Goal: Information Seeking & Learning: Find specific fact

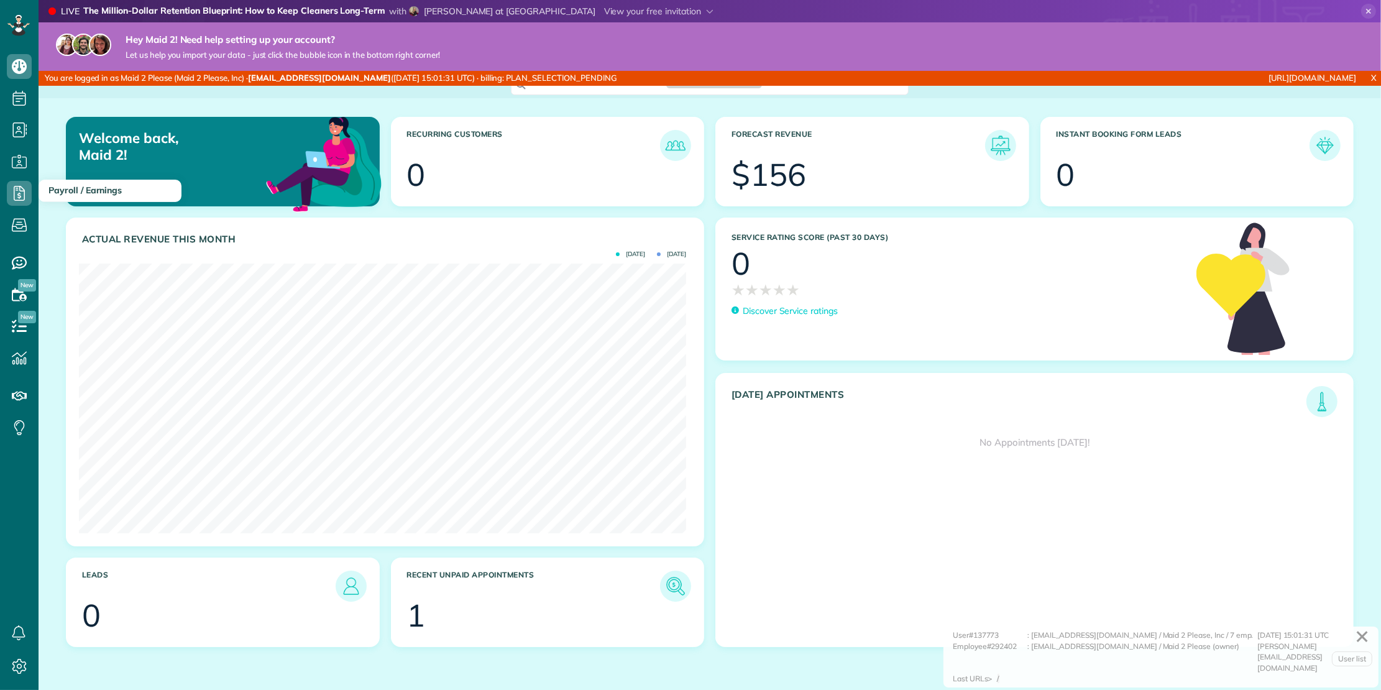
scroll to position [270, 607]
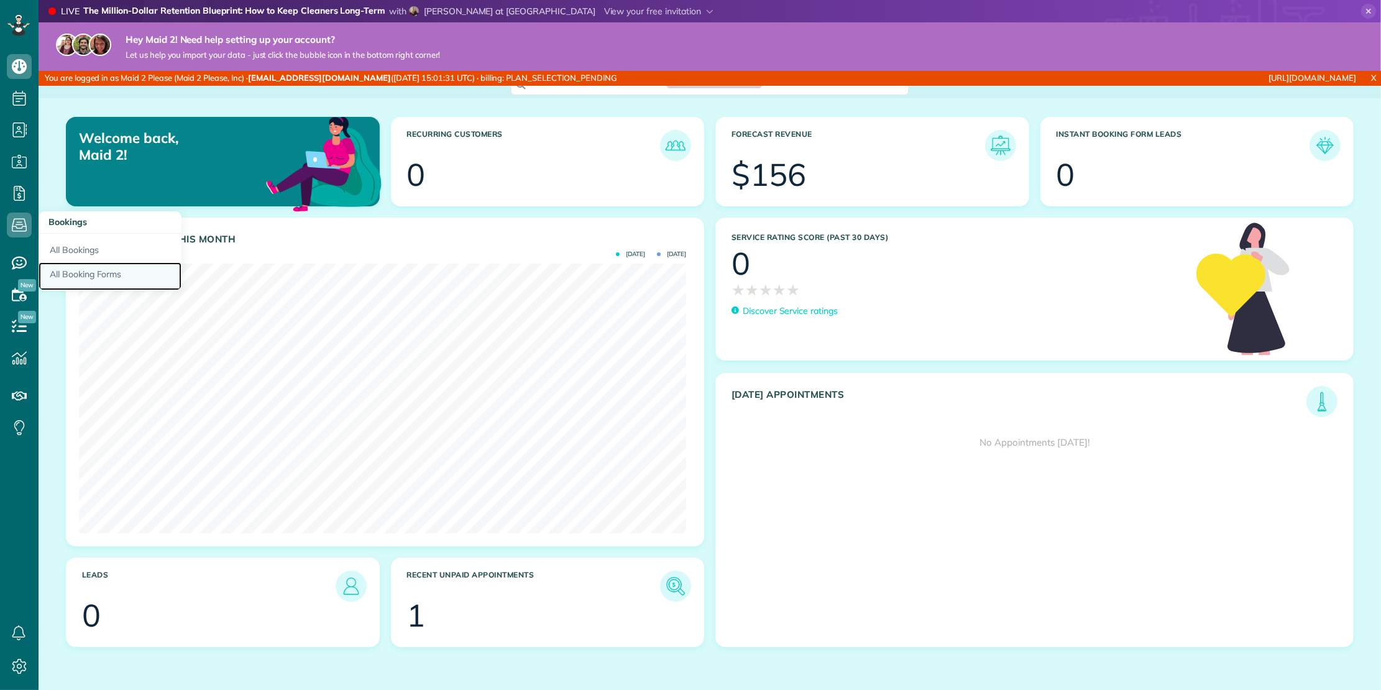
click at [94, 268] on link "All Booking Forms" at bounding box center [110, 276] width 143 height 29
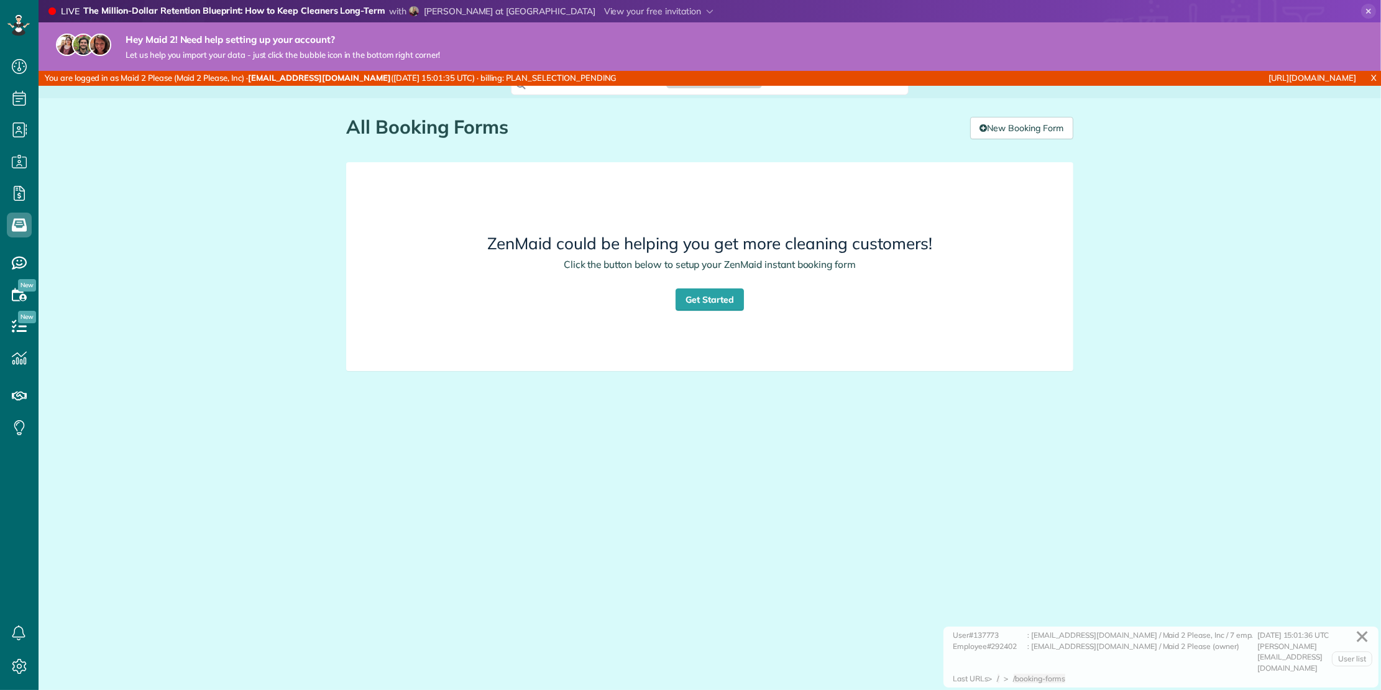
scroll to position [5, 5]
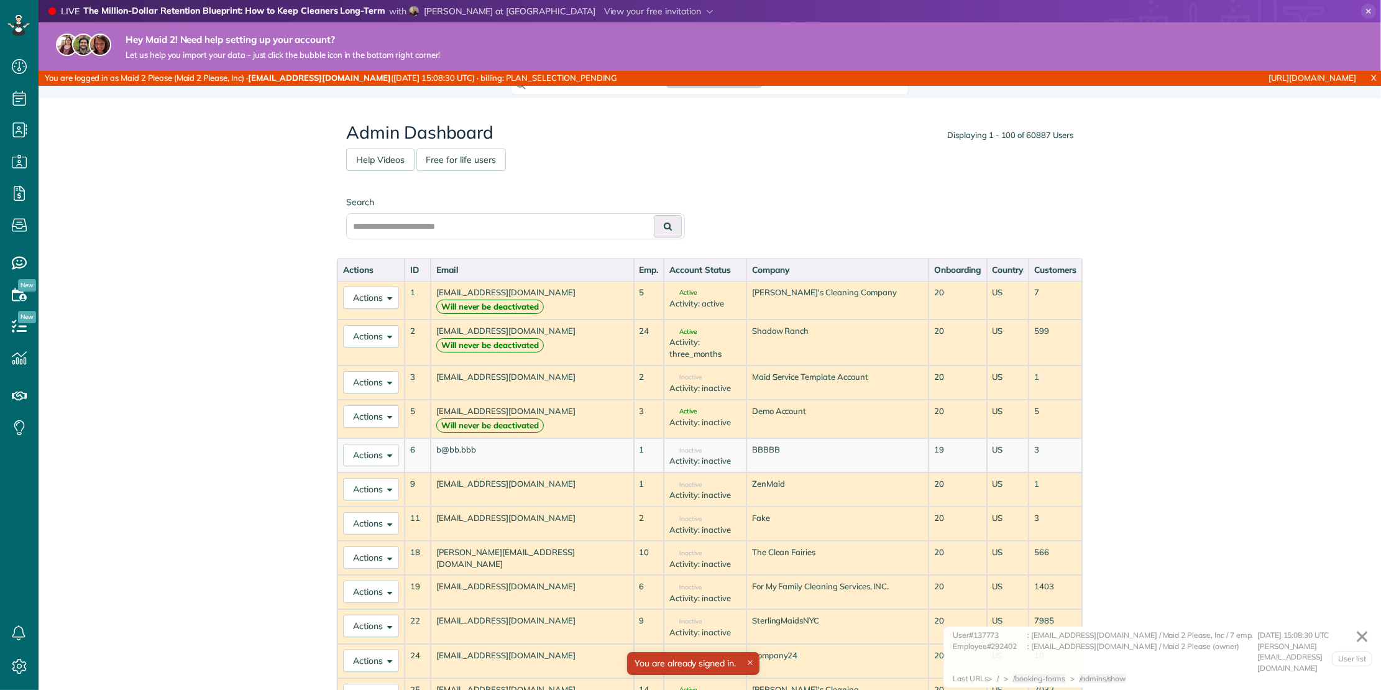
scroll to position [690, 39]
click at [400, 211] on div "Search" at bounding box center [515, 217] width 339 height 43
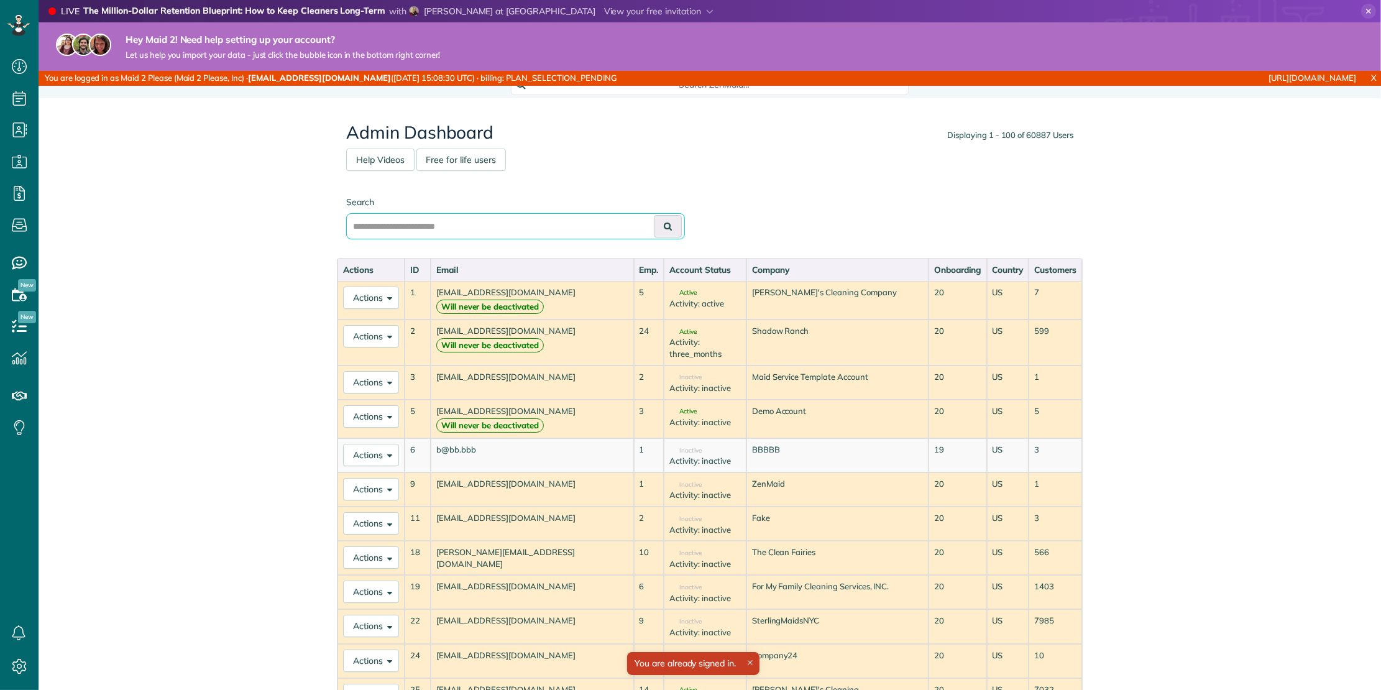
click at [400, 228] on input "text" at bounding box center [515, 226] width 339 height 26
type input "*********"
click at [654, 215] on button at bounding box center [668, 226] width 28 height 22
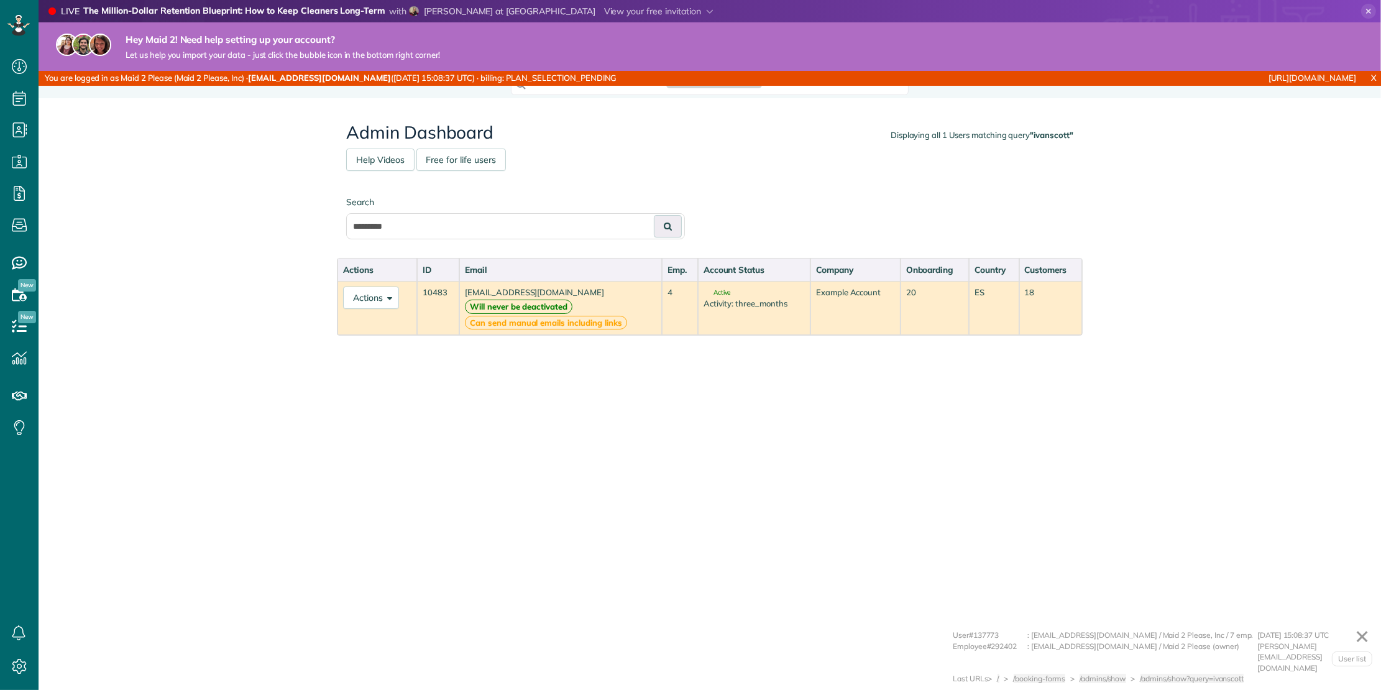
scroll to position [5, 5]
click at [388, 292] on span at bounding box center [387, 296] width 9 height 9
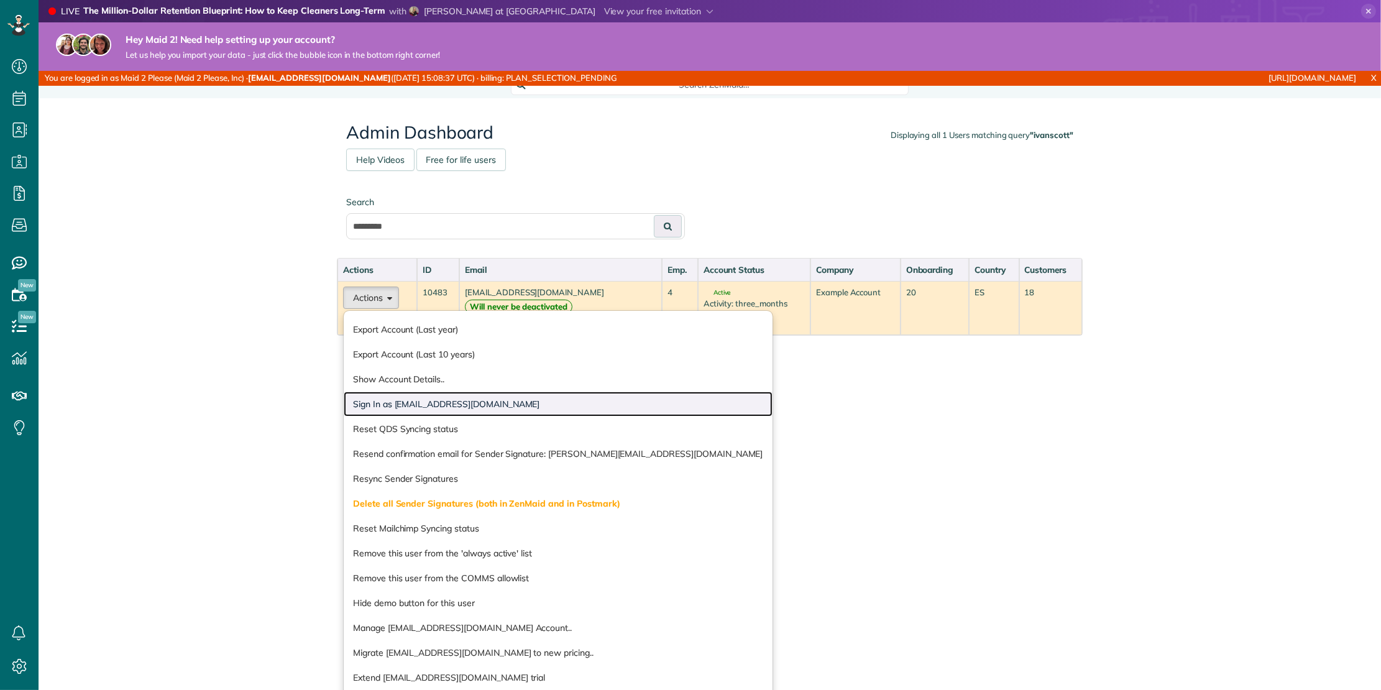
click at [405, 403] on link "Sign In as ivanscott@taskawayva.com" at bounding box center [558, 403] width 429 height 25
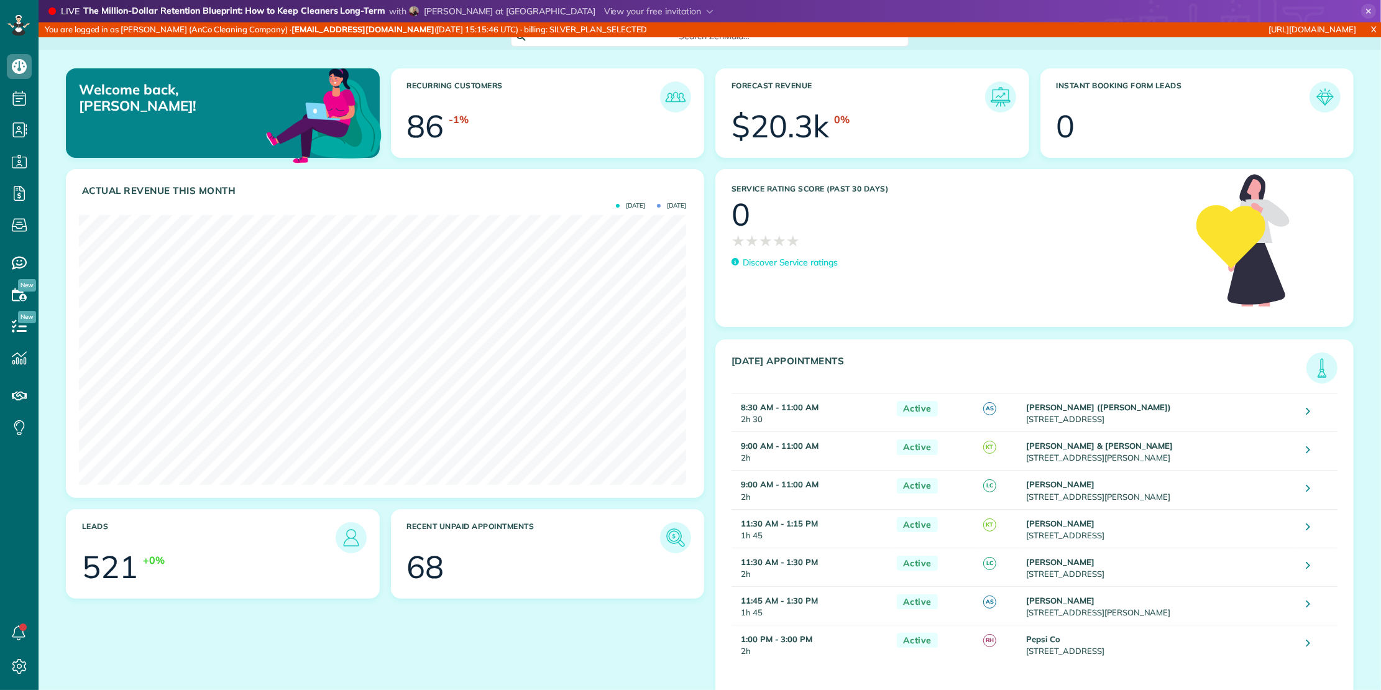
scroll to position [270, 607]
click at [24, 191] on use at bounding box center [19, 193] width 11 height 15
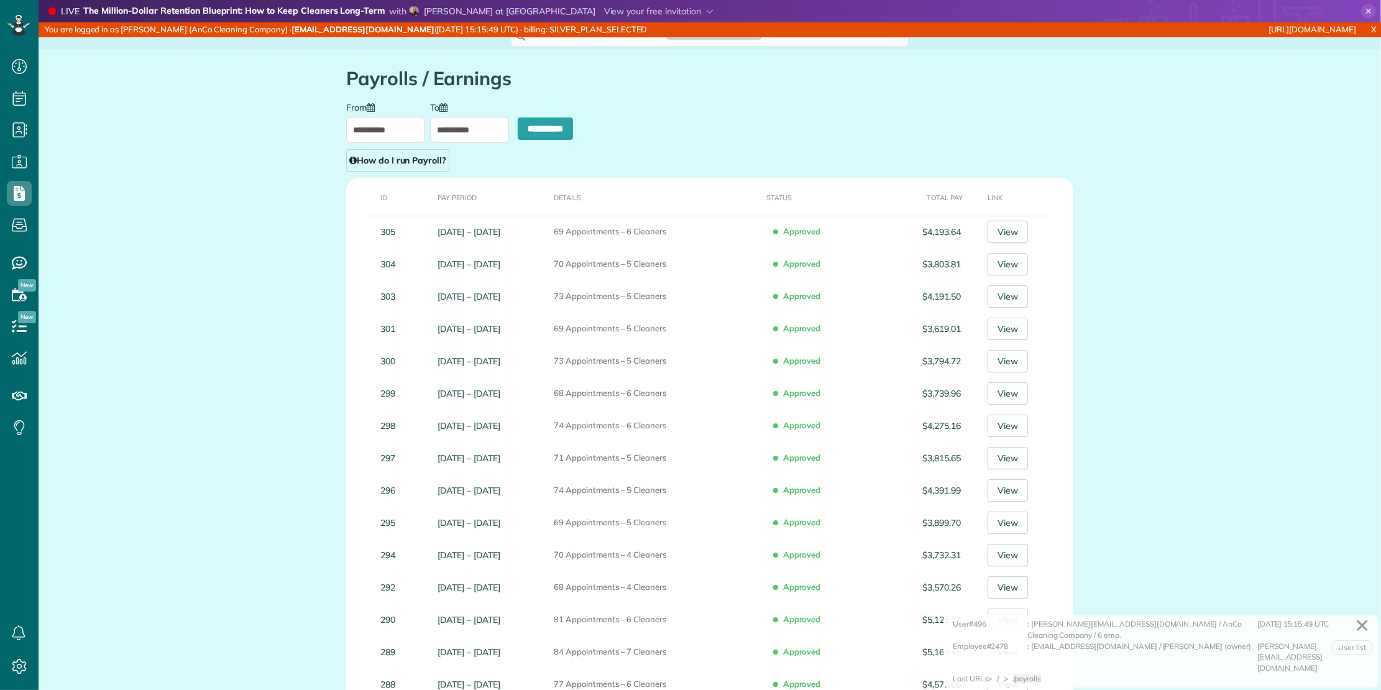
scroll to position [5, 5]
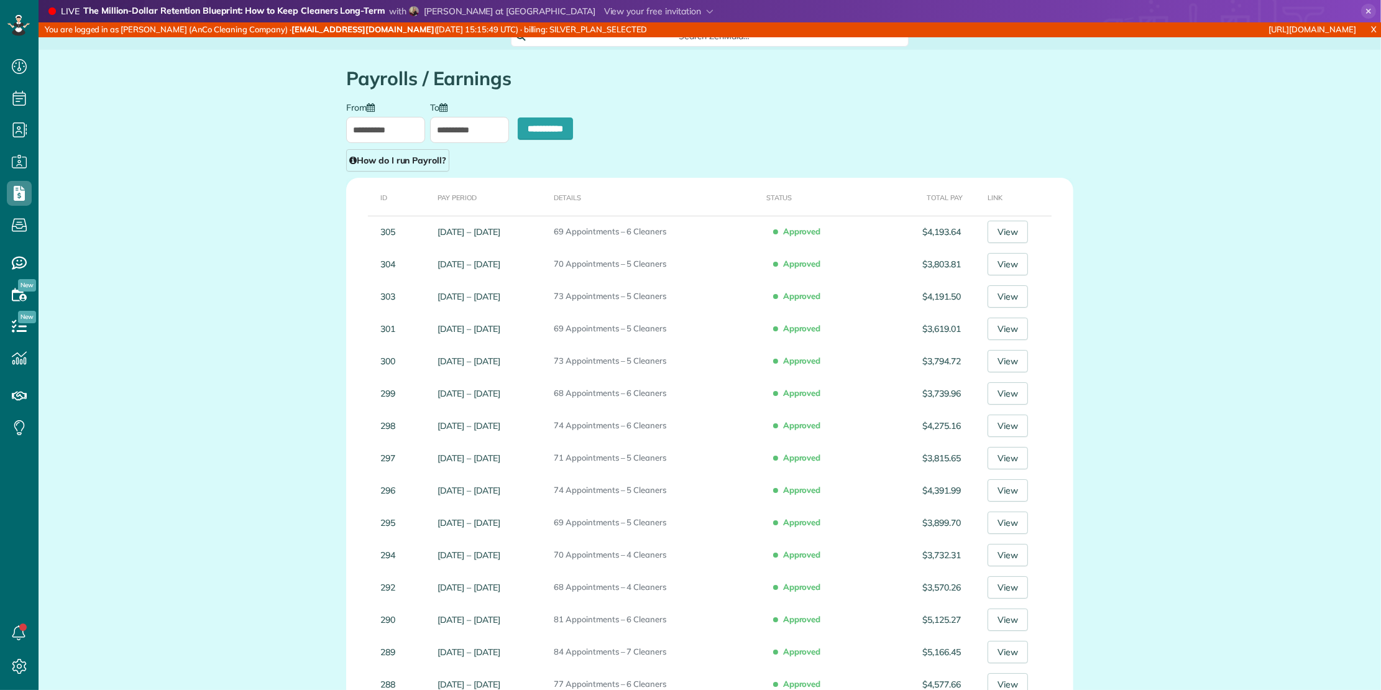
type input "**********"
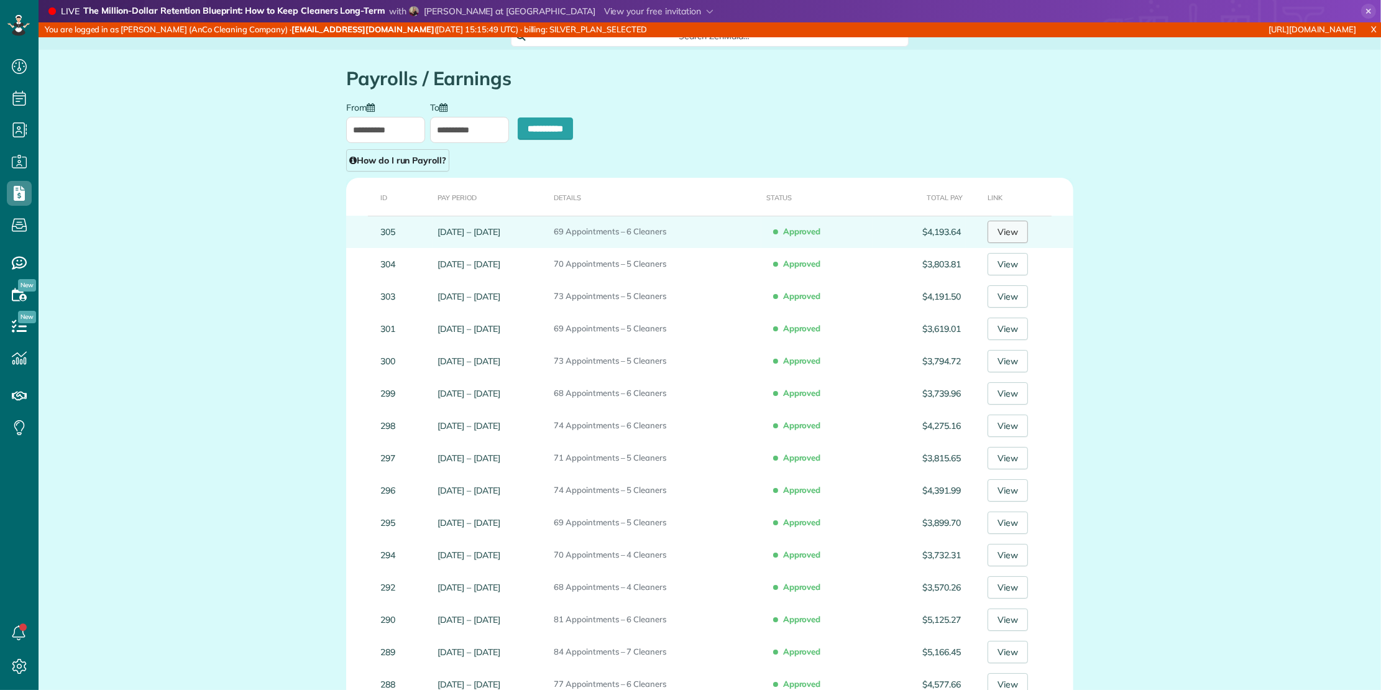
click at [1016, 232] on link "View" at bounding box center [1007, 232] width 40 height 22
click at [384, 231] on td "305" at bounding box center [389, 232] width 86 height 32
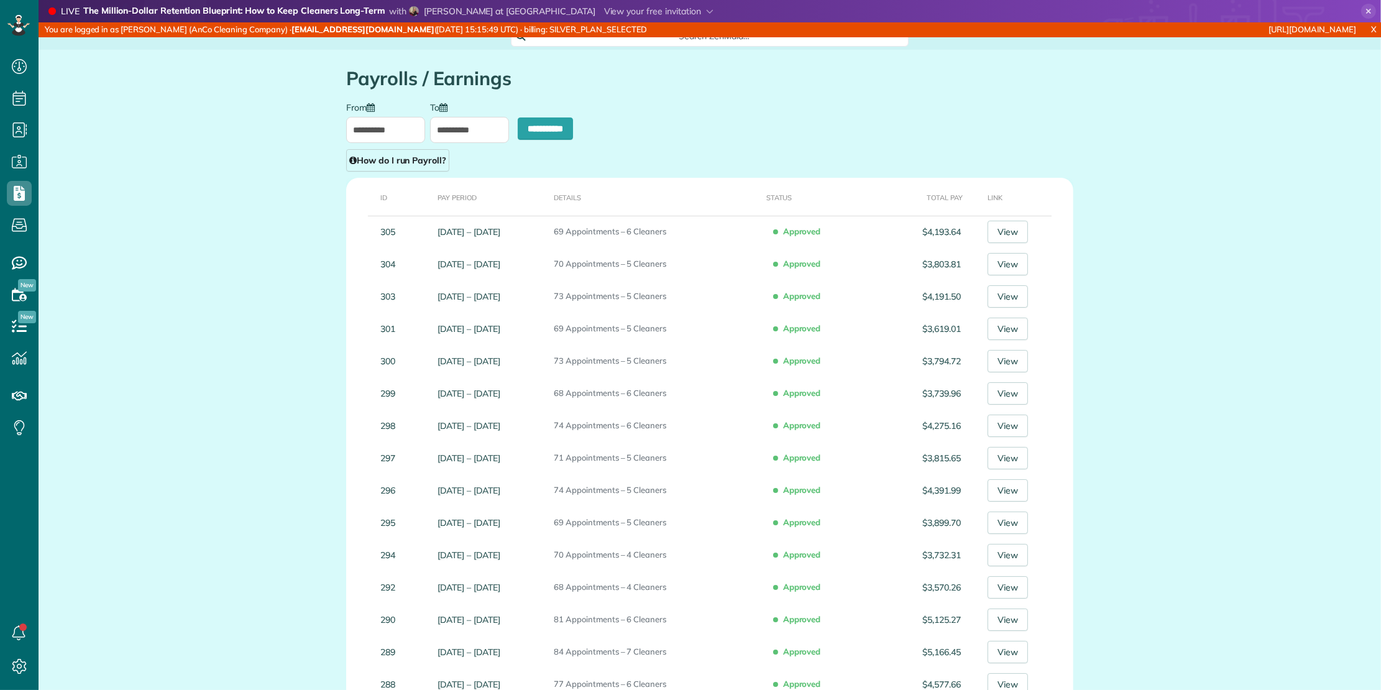
copy td "305"
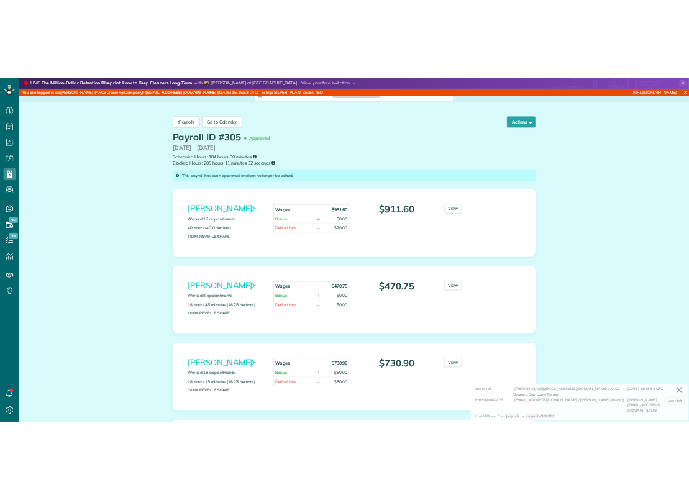
scroll to position [5, 5]
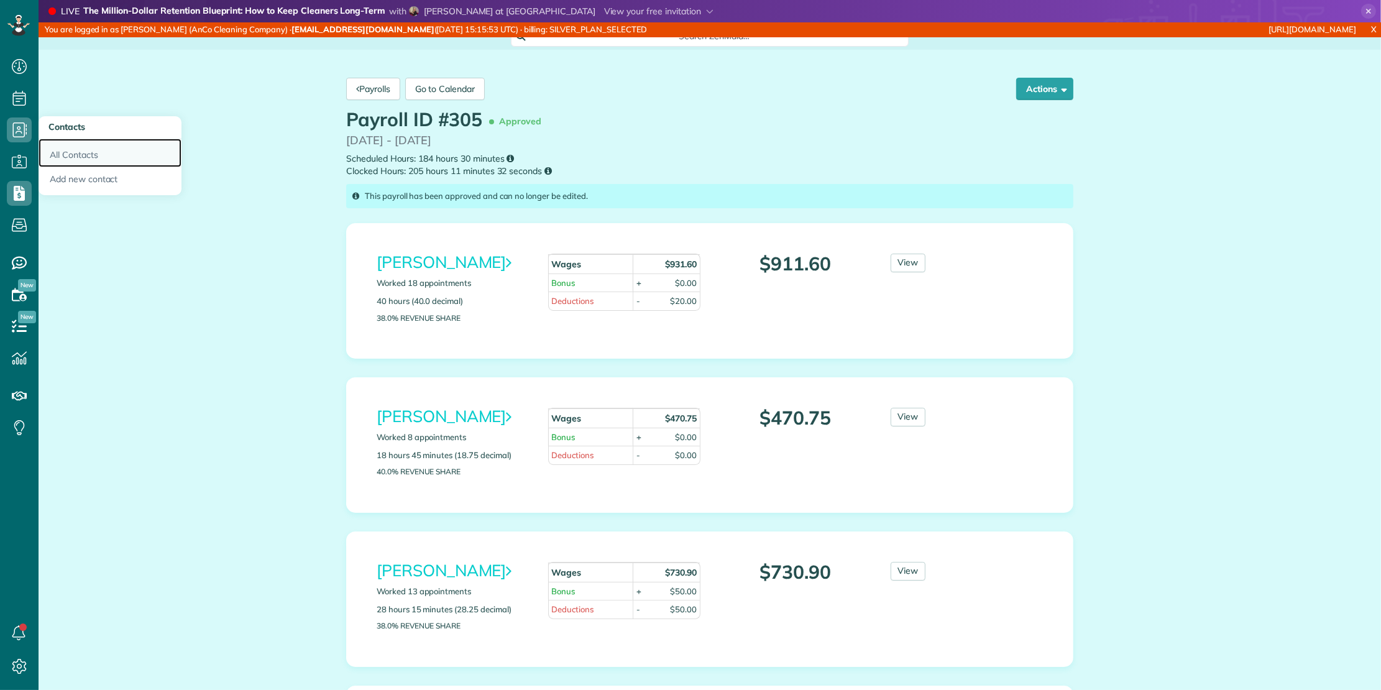
click at [81, 153] on link "All Contacts" at bounding box center [110, 153] width 143 height 29
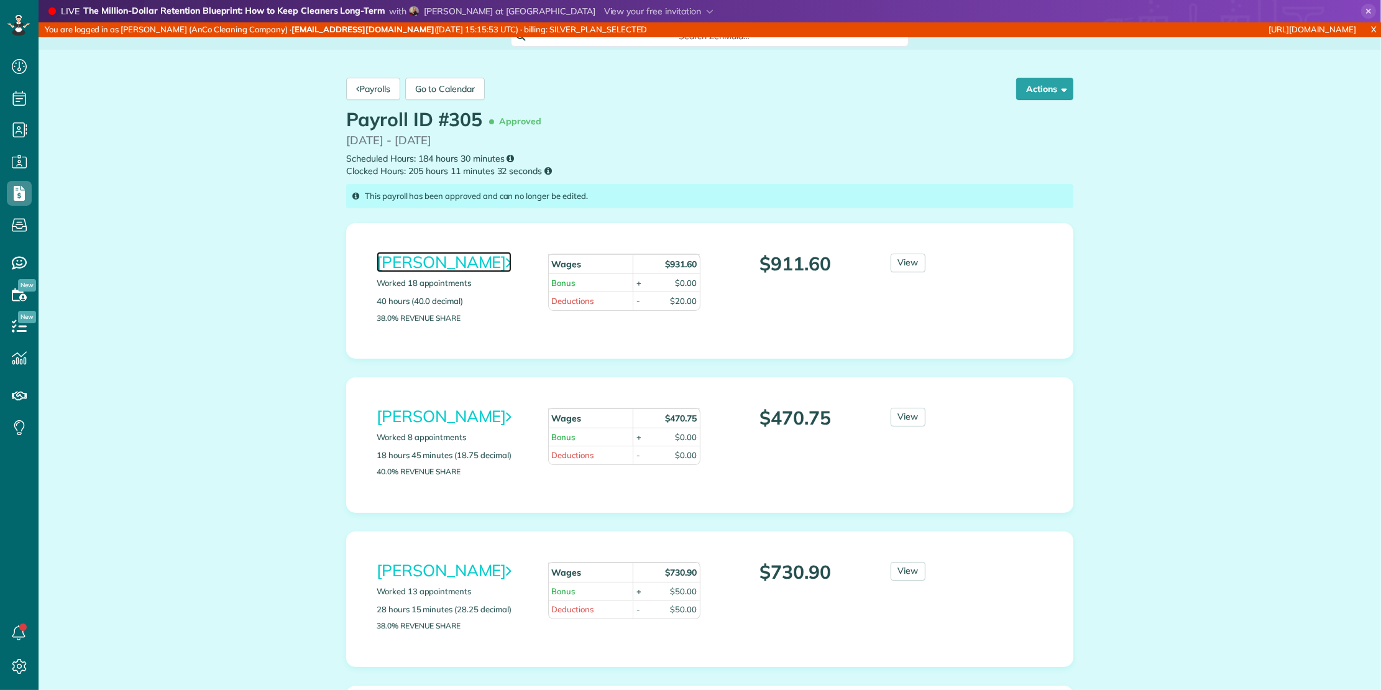
click at [429, 260] on link "Ashley Sass" at bounding box center [444, 262] width 135 height 21
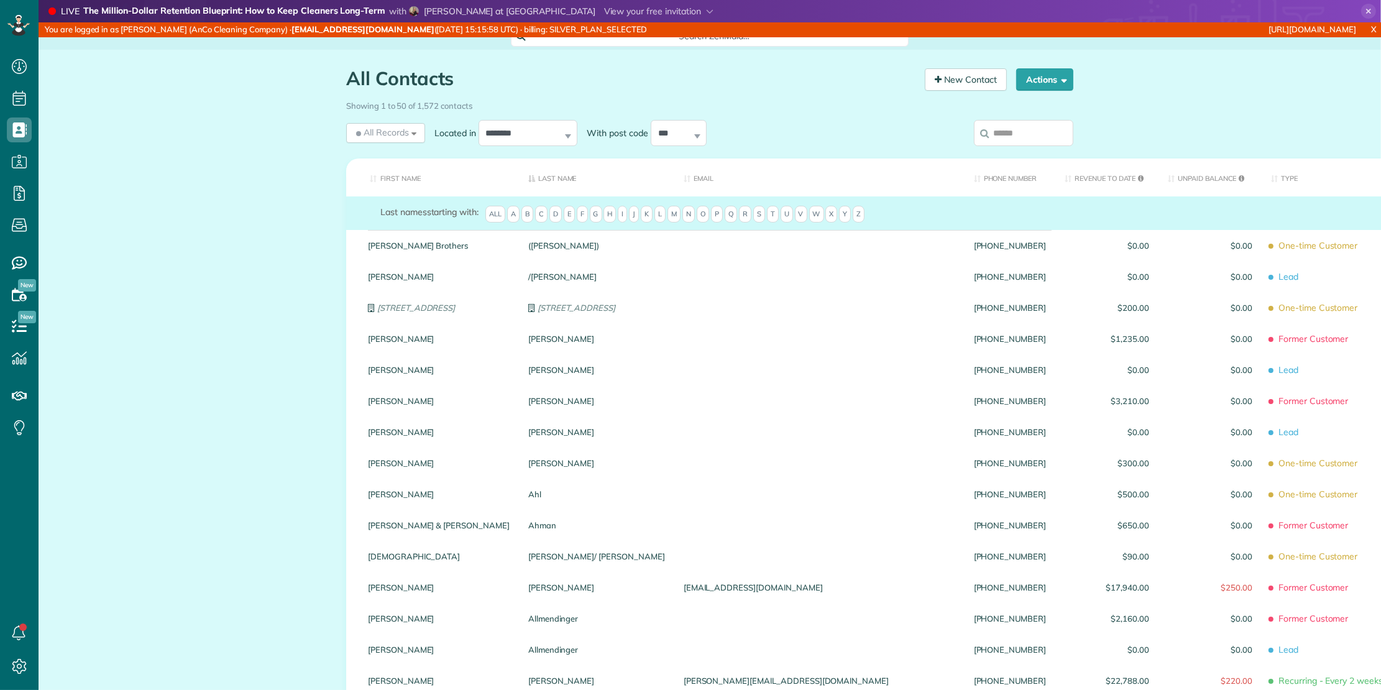
scroll to position [5, 5]
click at [1019, 118] on label at bounding box center [1023, 133] width 99 height 32
click at [1019, 120] on input "search" at bounding box center [1023, 133] width 99 height 26
drag, startPoint x: 1016, startPoint y: 126, endPoint x: 638, endPoint y: 181, distance: 382.4
click at [1015, 126] on input "search" at bounding box center [1023, 133] width 99 height 26
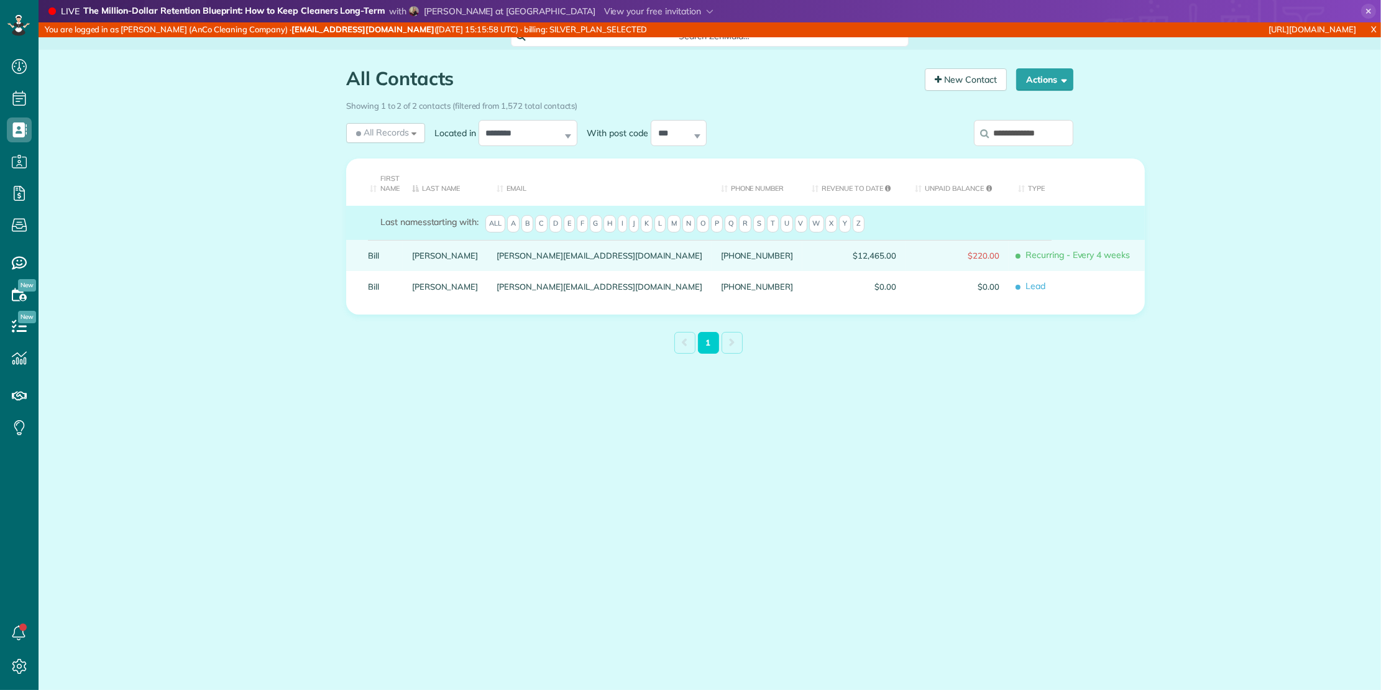
type input "**********"
click at [410, 256] on div "Peterson" at bounding box center [445, 255] width 85 height 31
click at [423, 252] on link "Peterson" at bounding box center [445, 255] width 66 height 9
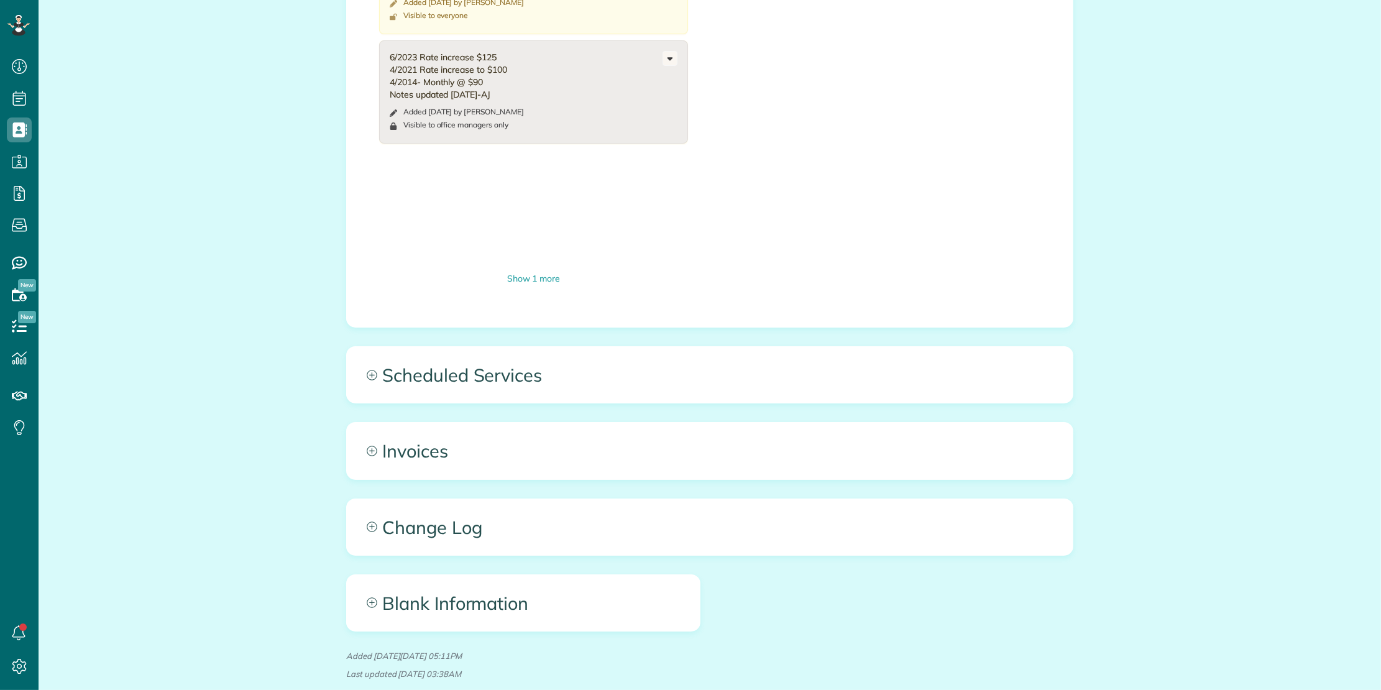
scroll to position [759, 0]
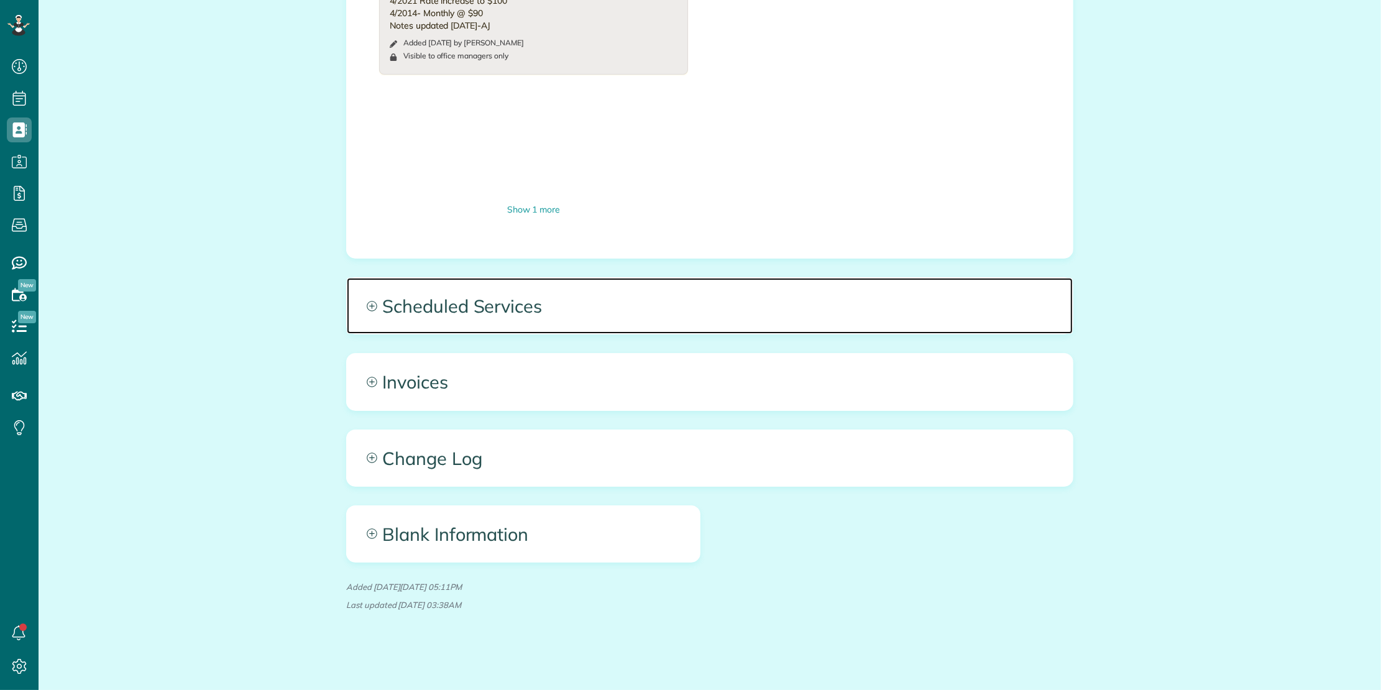
click at [582, 303] on span "Scheduled Services" at bounding box center [710, 306] width 726 height 56
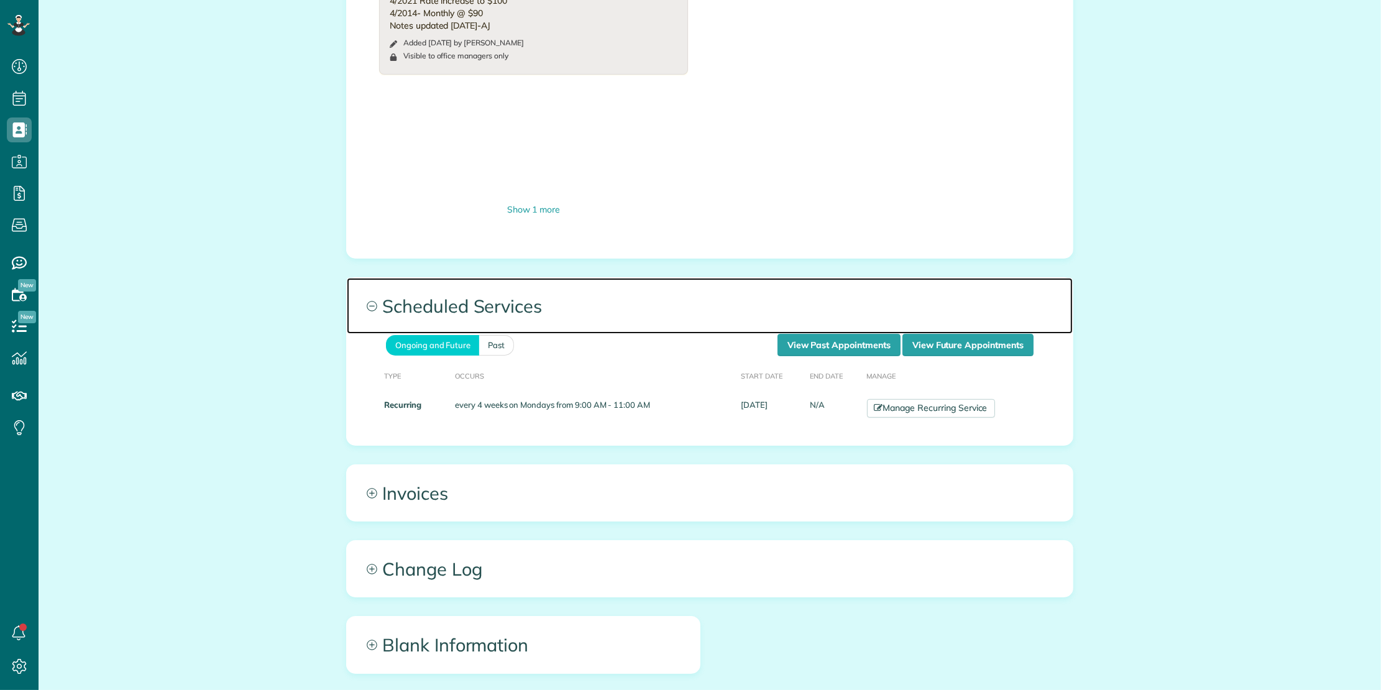
click at [582, 303] on span "Scheduled Services" at bounding box center [710, 306] width 726 height 56
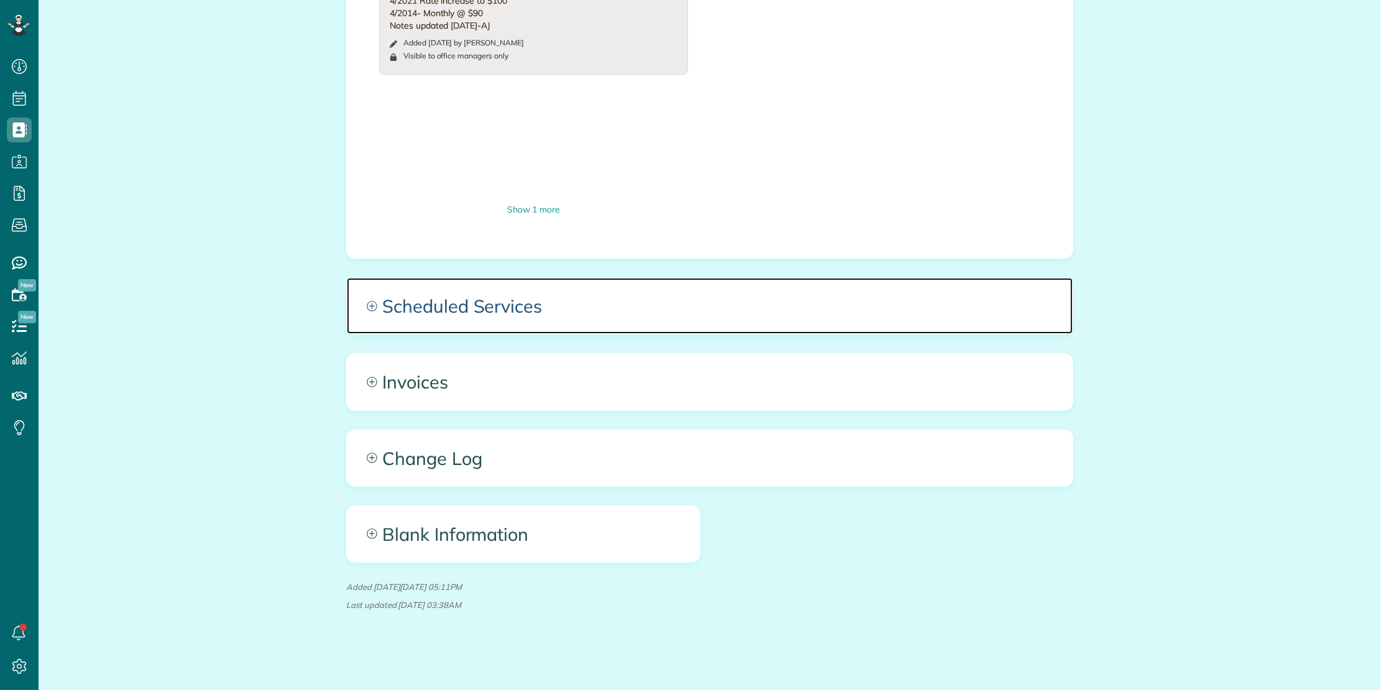
scroll to position [760, 0]
click at [592, 332] on span "Scheduled Services" at bounding box center [710, 305] width 726 height 56
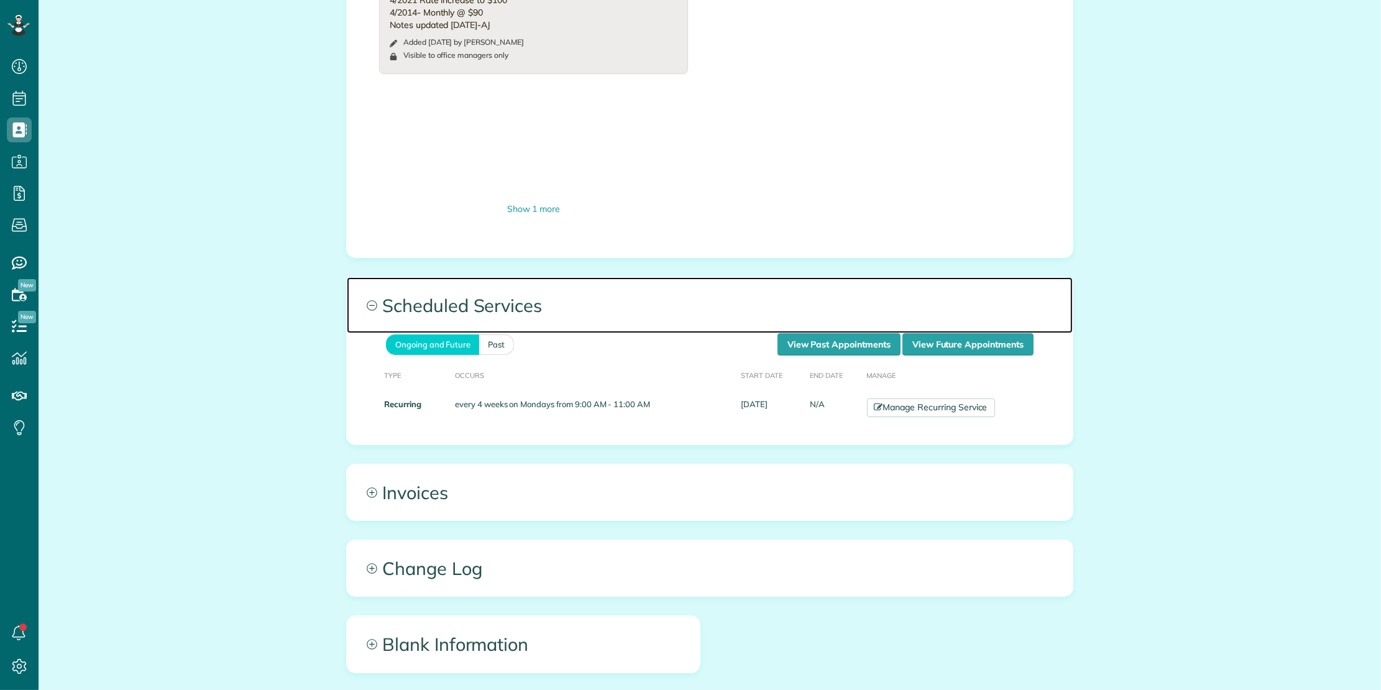
click at [592, 329] on span "Scheduled Services" at bounding box center [710, 305] width 726 height 56
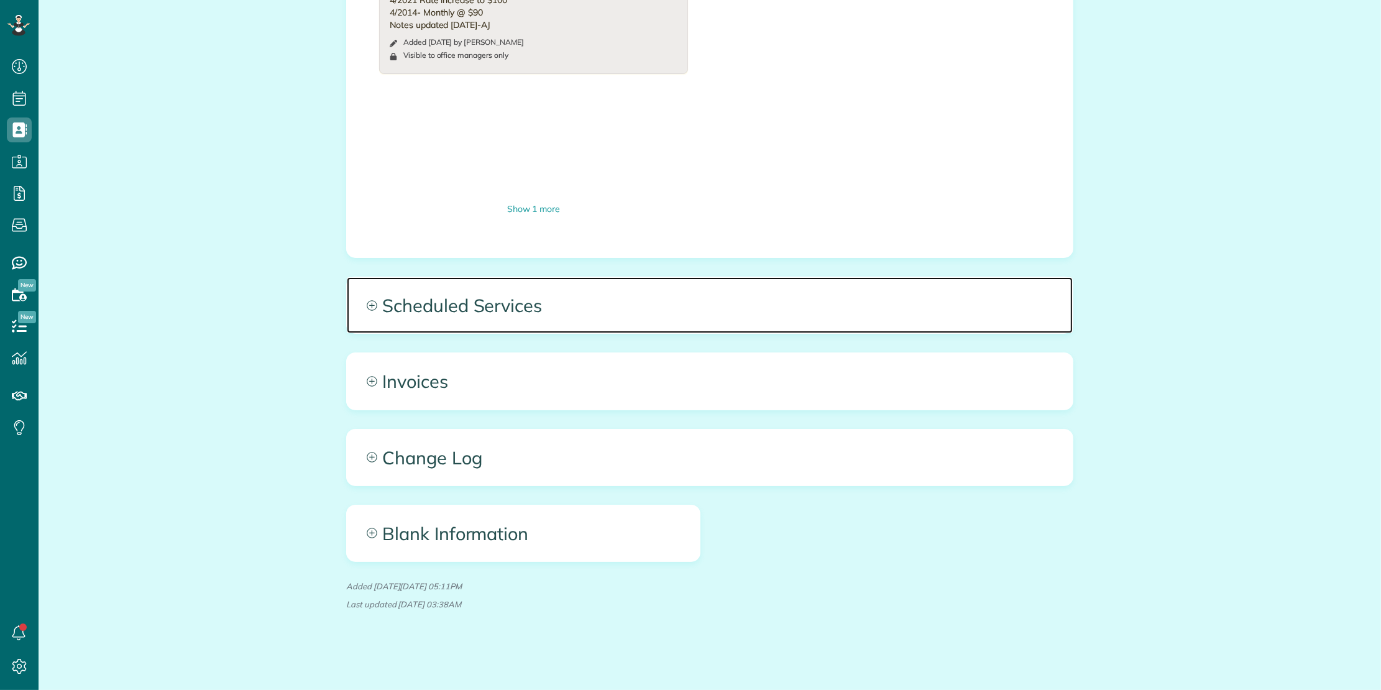
click at [603, 309] on span "Scheduled Services" at bounding box center [710, 305] width 726 height 56
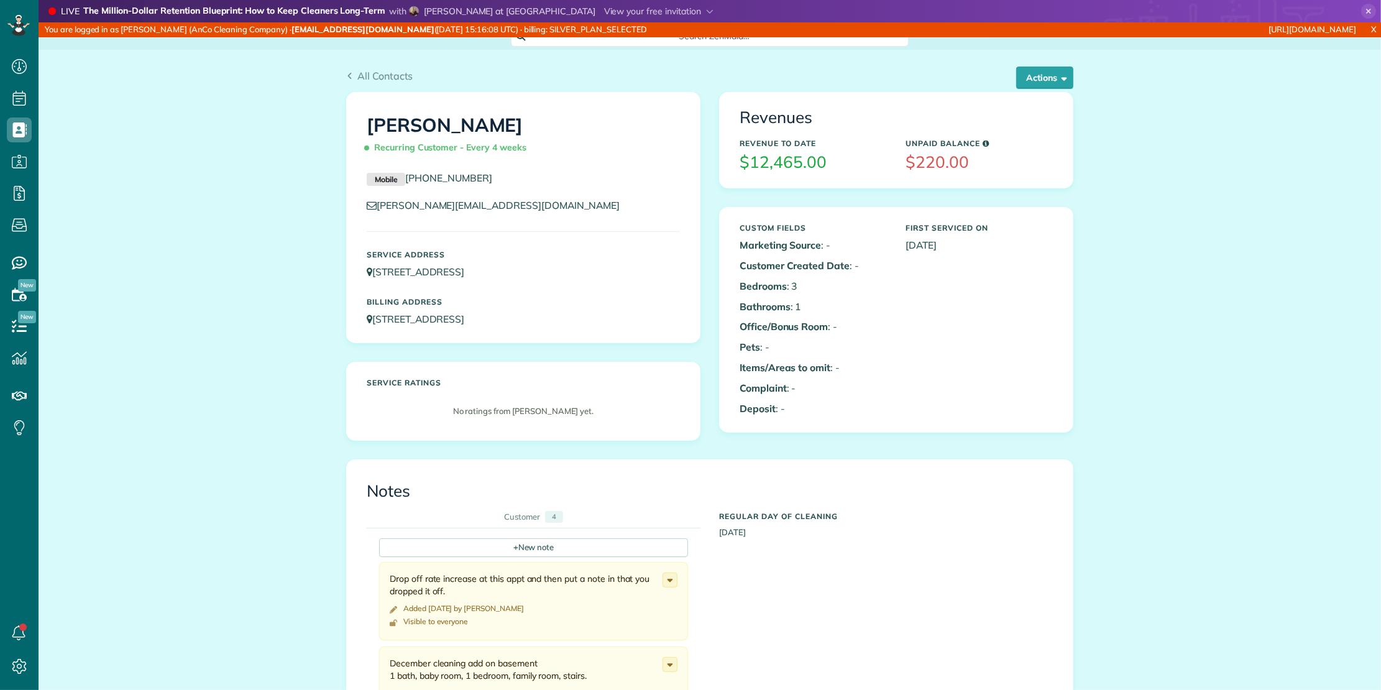
scroll to position [0, 0]
click at [394, 129] on h1 "Bill Peterson Recurring Customer - Every 4 weeks" at bounding box center [523, 136] width 313 height 43
click at [373, 121] on h1 "Bill Peterson Recurring Customer - Every 4 weeks" at bounding box center [523, 136] width 313 height 43
drag, startPoint x: 373, startPoint y: 121, endPoint x: 396, endPoint y: 107, distance: 27.6
click at [406, 121] on h1 "Bill Peterson Recurring Customer - Every 4 weeks" at bounding box center [523, 136] width 313 height 43
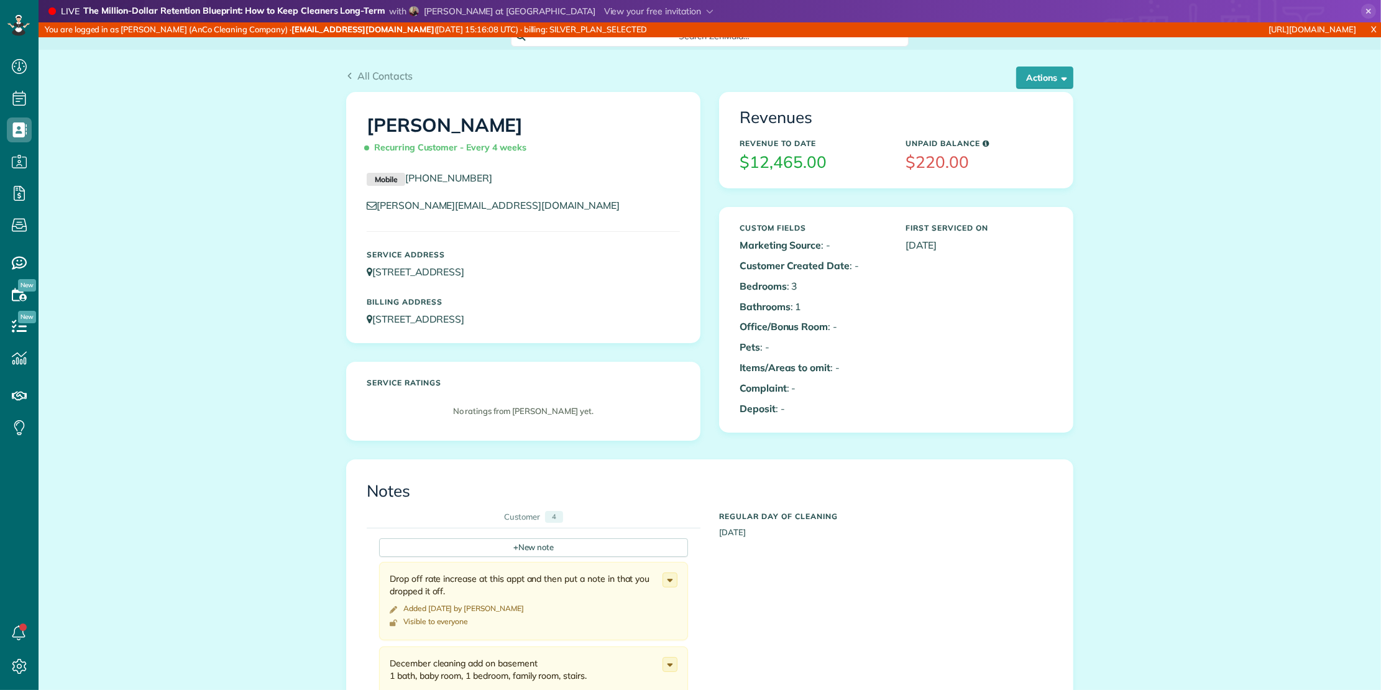
copy h1 "Bill Peterson"
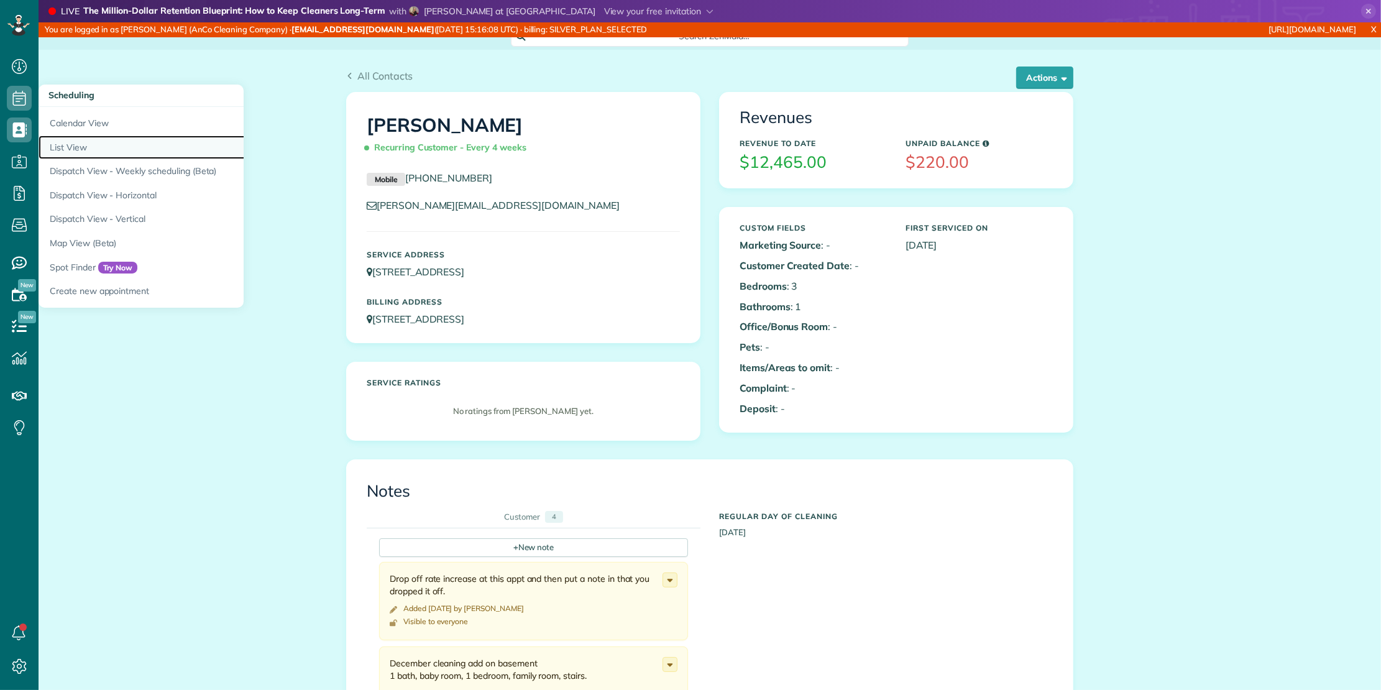
click at [65, 141] on link "List View" at bounding box center [194, 147] width 311 height 24
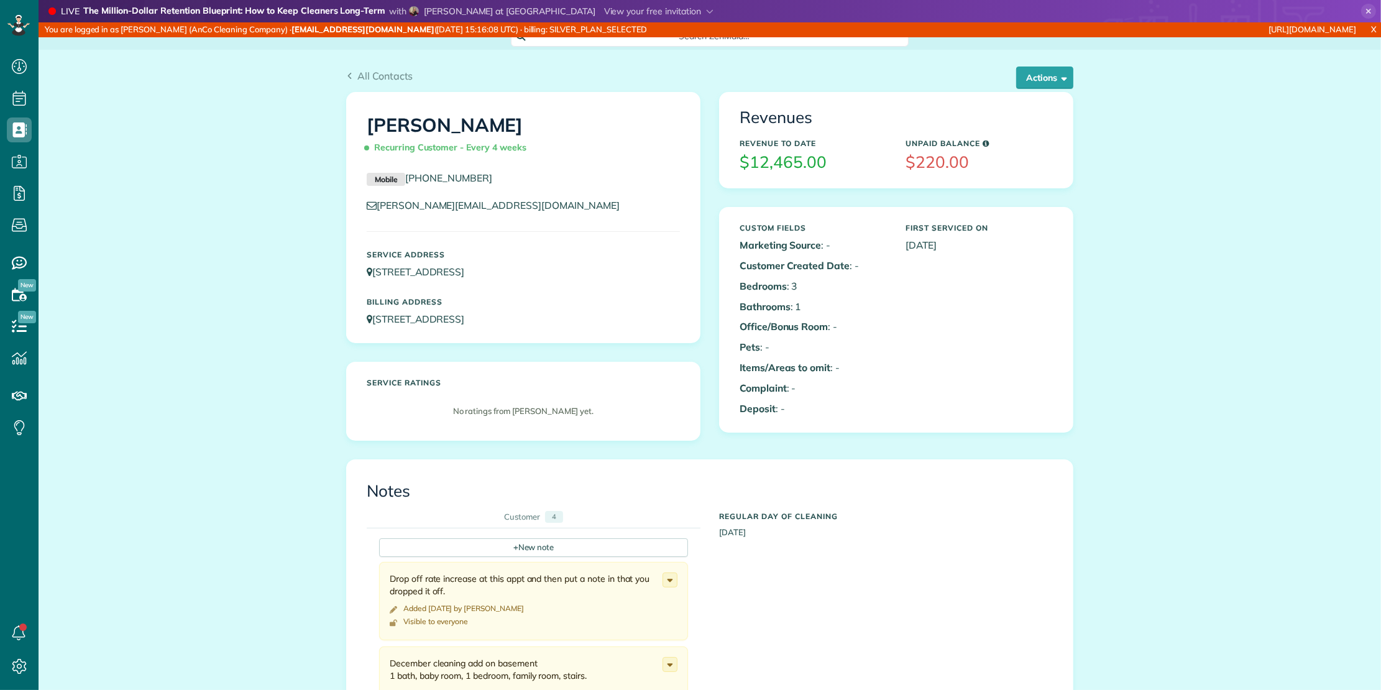
click at [393, 121] on h1 "Bill Peterson Recurring Customer - Every 4 weeks" at bounding box center [523, 136] width 313 height 43
click at [384, 122] on h1 "Bill Peterson Recurring Customer - Every 4 weeks" at bounding box center [523, 136] width 313 height 43
drag, startPoint x: 384, startPoint y: 122, endPoint x: 408, endPoint y: 104, distance: 29.8
click at [406, 124] on h1 "Bill Peterson Recurring Customer - Every 4 weeks" at bounding box center [523, 136] width 313 height 43
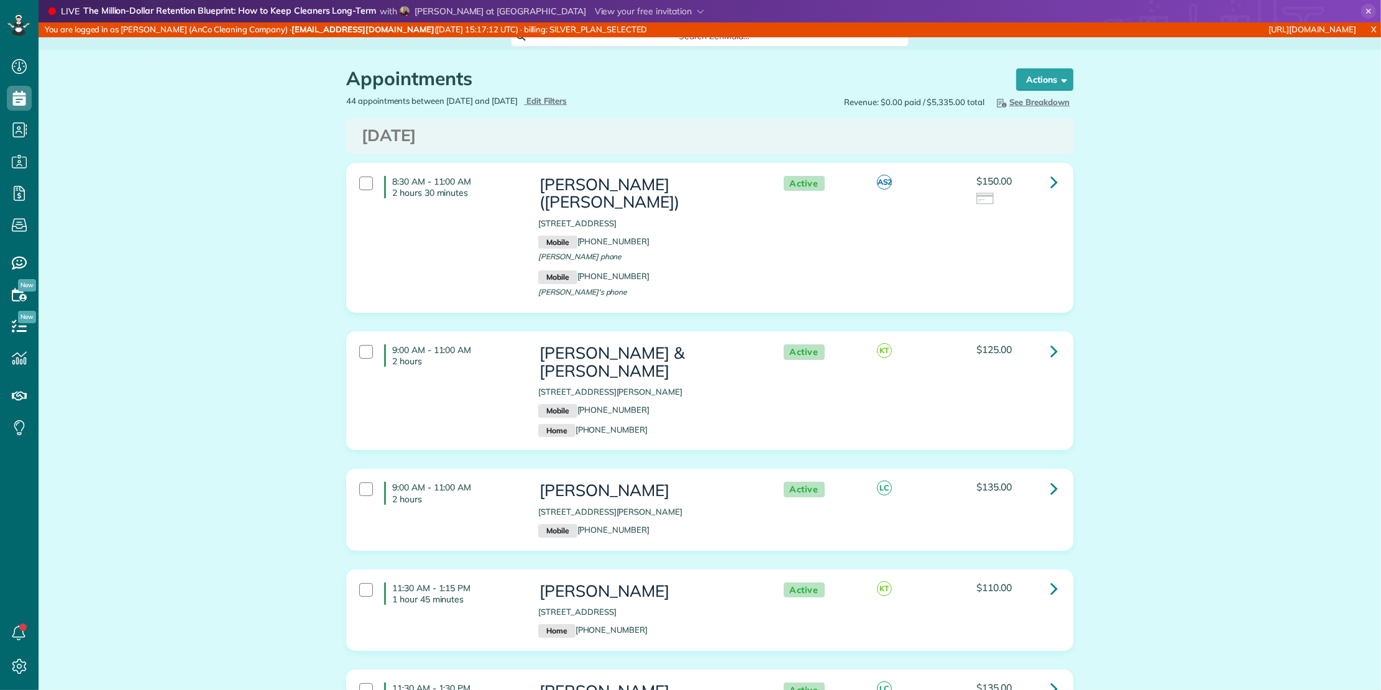
scroll to position [5, 5]
type input "**********"
click at [567, 102] on span "Edit Filters" at bounding box center [546, 101] width 40 height 10
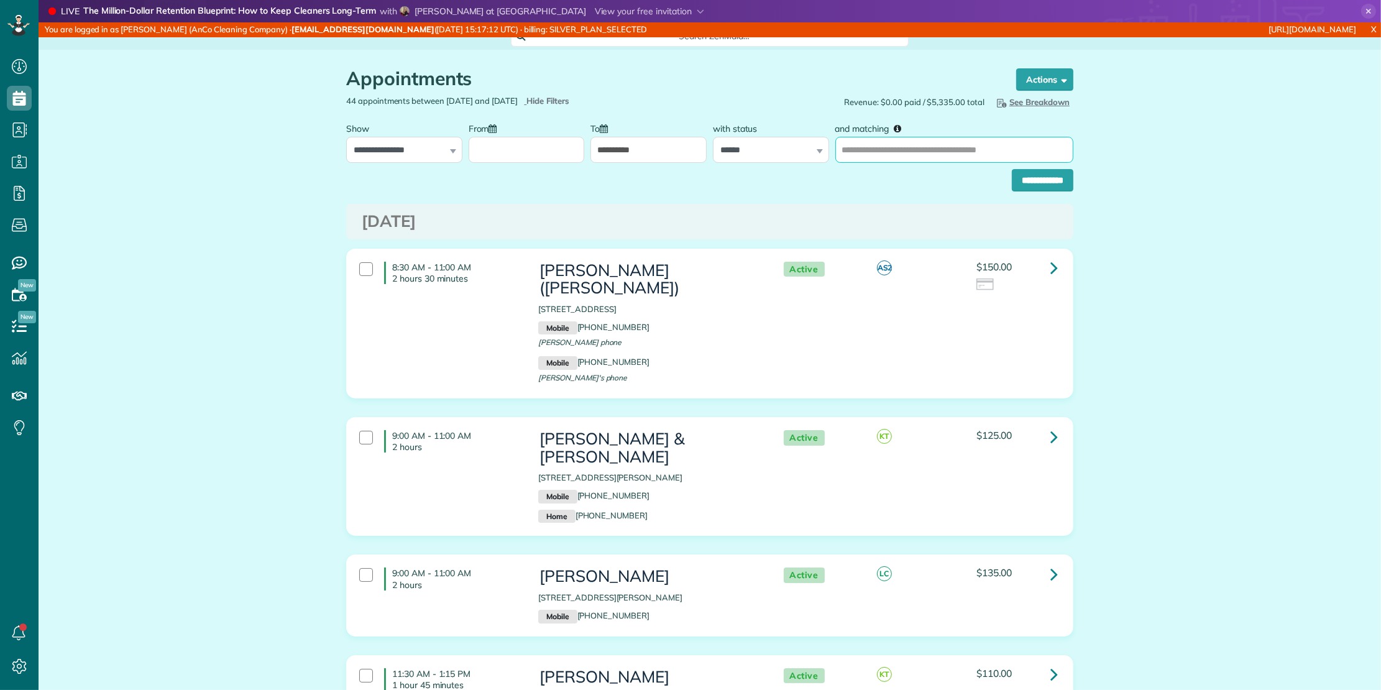
click at [876, 157] on input "and matching" at bounding box center [954, 150] width 238 height 26
paste input "**********"
type input "**********"
drag, startPoint x: 527, startPoint y: 147, endPoint x: 508, endPoint y: 151, distance: 19.0
click at [526, 147] on input "From" at bounding box center [527, 150] width 116 height 26
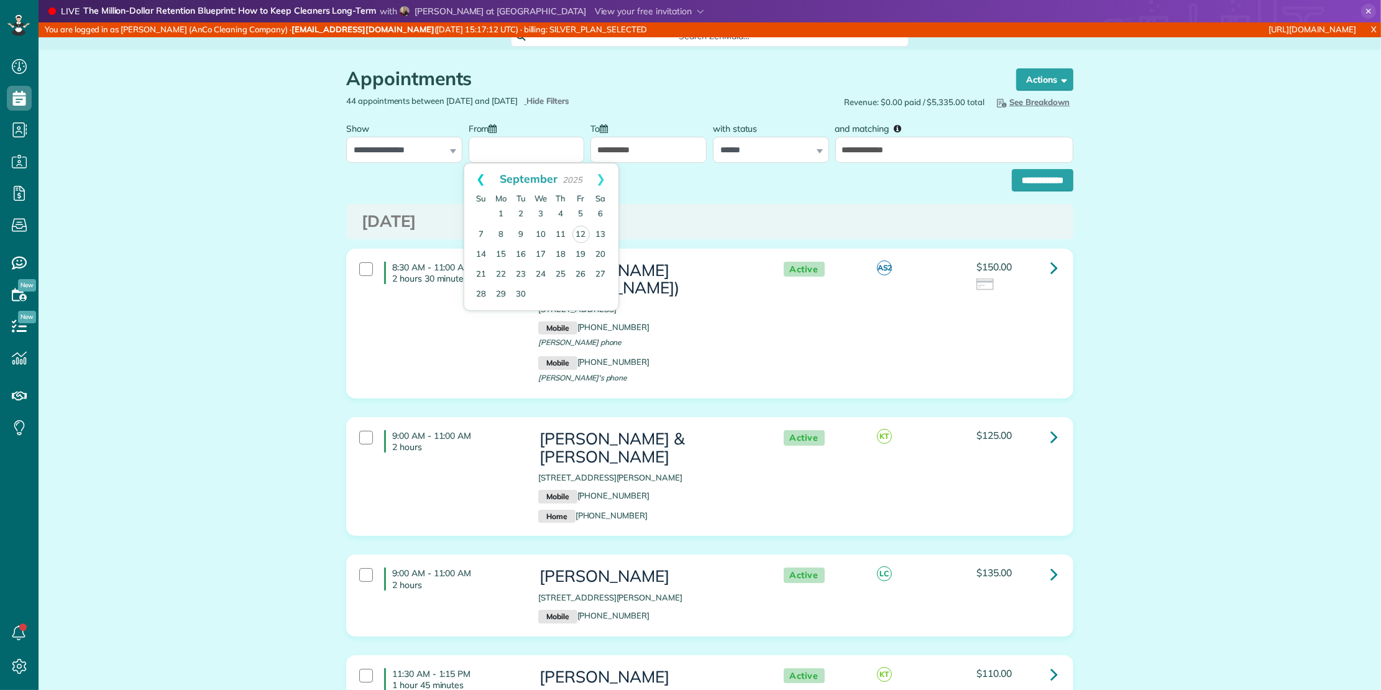
click at [475, 174] on link "Prev" at bounding box center [481, 178] width 34 height 31
click at [597, 275] on link "23" at bounding box center [601, 274] width 20 height 20
type input "**********"
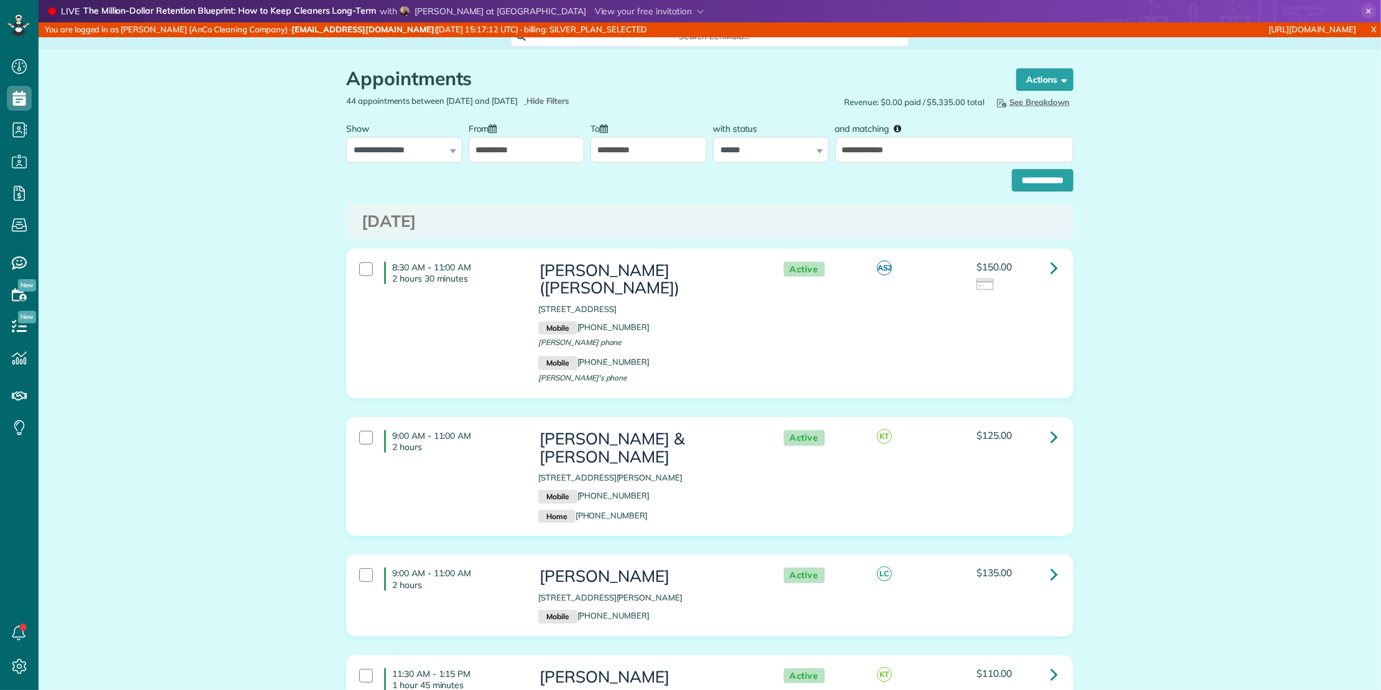
drag, startPoint x: 628, startPoint y: 165, endPoint x: 625, endPoint y: 155, distance: 10.4
click at [628, 162] on form "**********" at bounding box center [709, 153] width 727 height 75
click at [625, 154] on input "**********" at bounding box center [648, 150] width 116 height 26
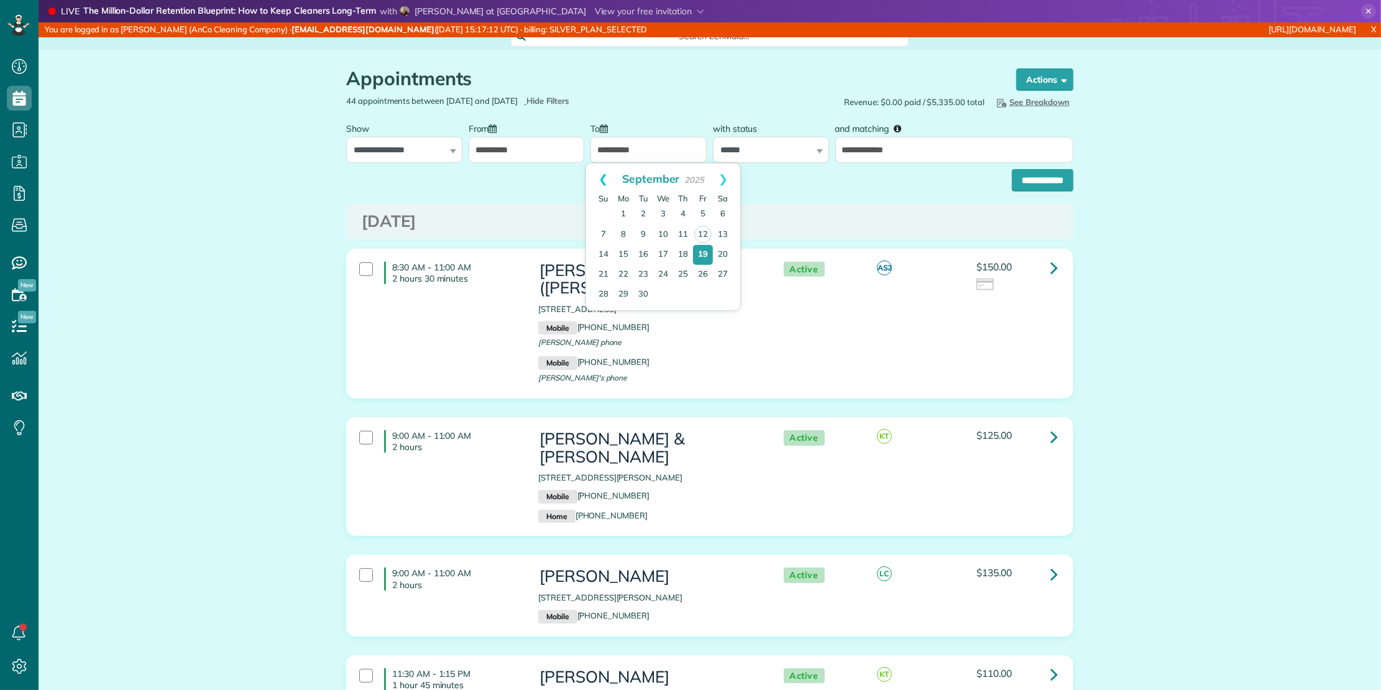
click at [605, 176] on link "Prev" at bounding box center [603, 178] width 34 height 31
click at [732, 191] on link "Next" at bounding box center [723, 178] width 34 height 31
click at [704, 213] on link "5" at bounding box center [703, 214] width 20 height 20
type input "**********"
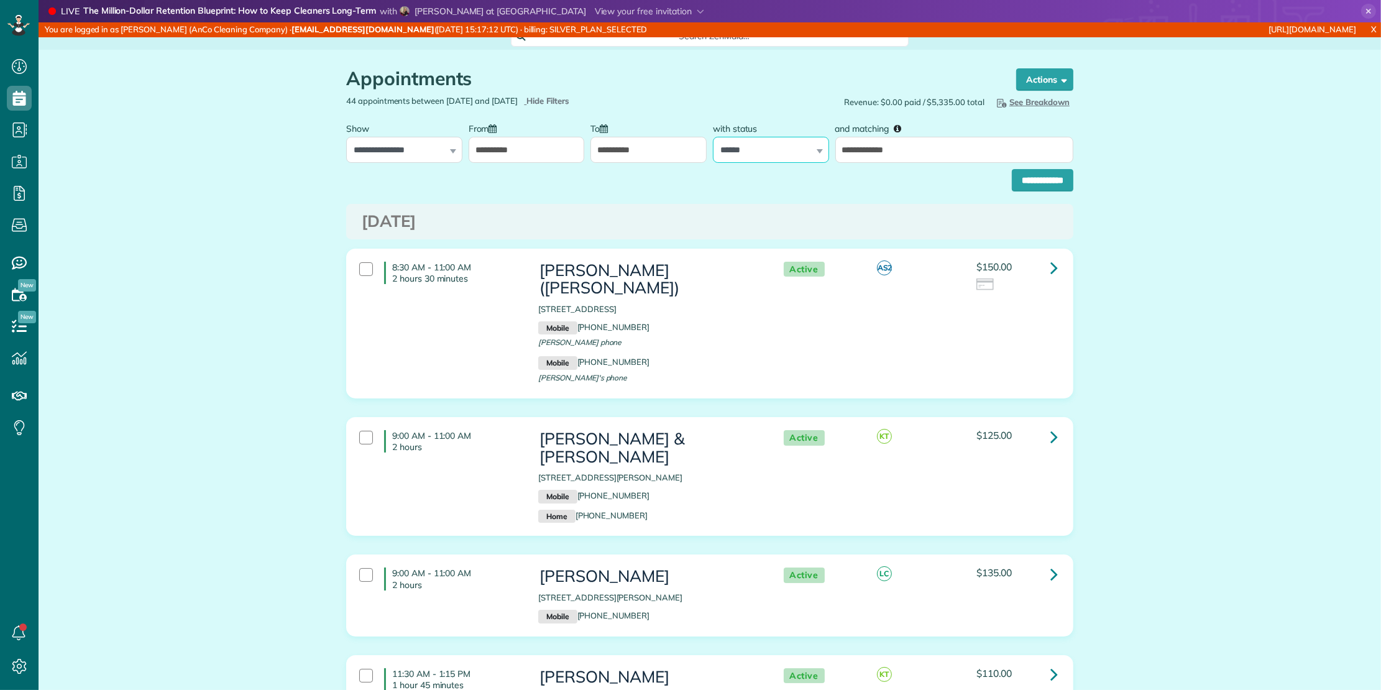
click at [764, 145] on select "**********" at bounding box center [771, 150] width 116 height 26
select select
click at [713, 137] on select "**********" at bounding box center [771, 150] width 116 height 26
click at [1012, 185] on input "**********" at bounding box center [1043, 180] width 62 height 22
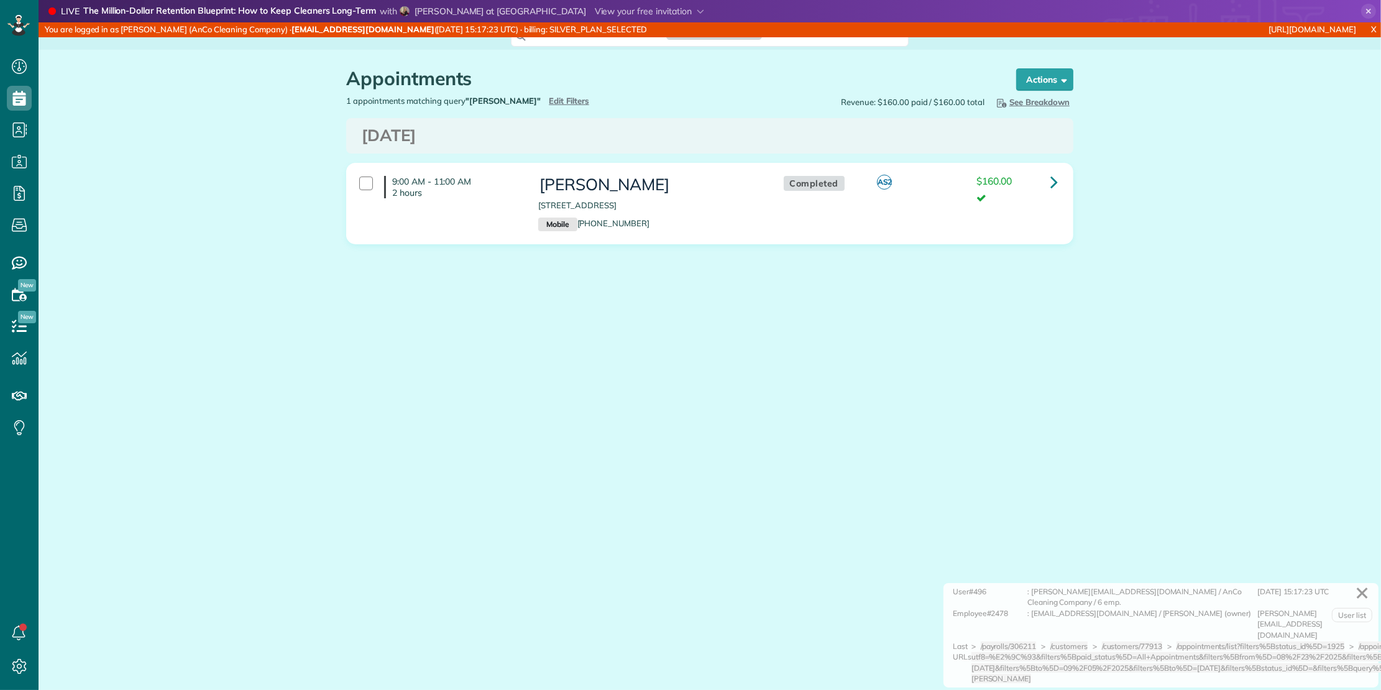
scroll to position [5, 5]
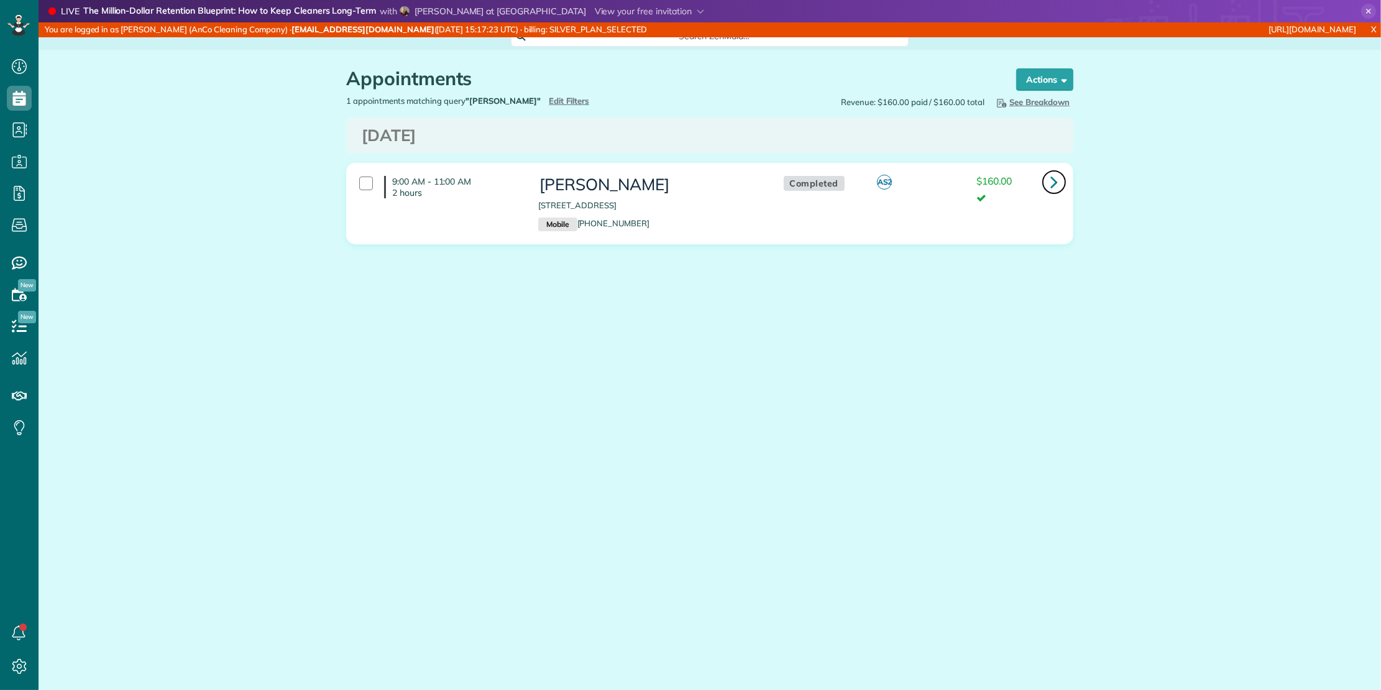
click at [1047, 183] on link at bounding box center [1054, 182] width 25 height 25
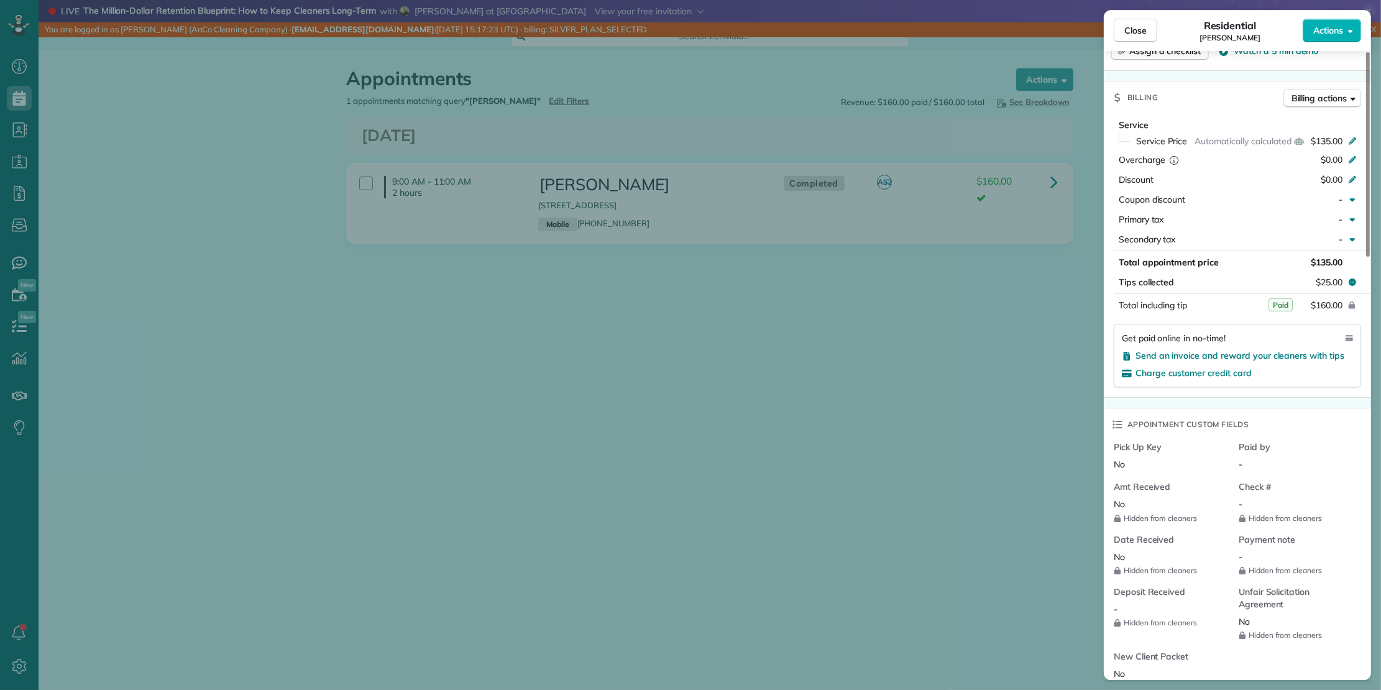
scroll to position [207, 0]
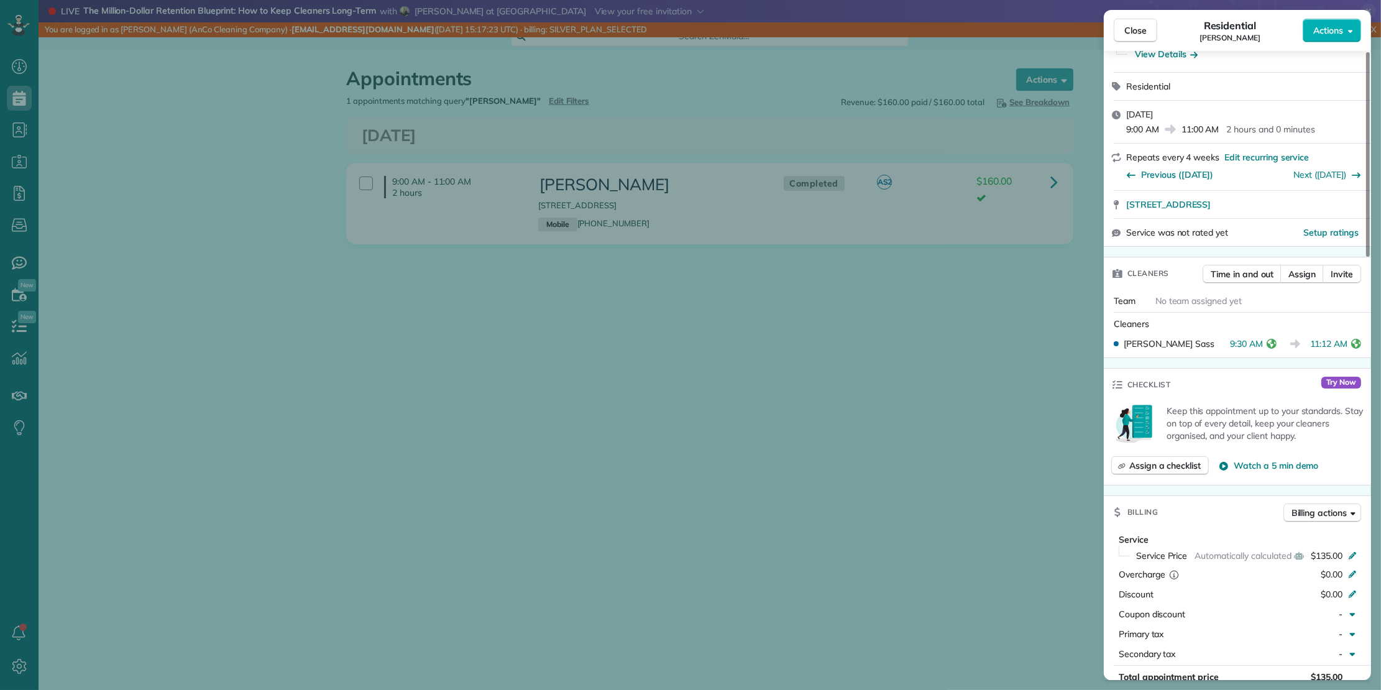
click at [1131, 337] on span "[PERSON_NAME]" at bounding box center [1169, 343] width 91 height 12
drag, startPoint x: 1131, startPoint y: 327, endPoint x: 1071, endPoint y: 264, distance: 87.0
click at [1155, 337] on span "[PERSON_NAME]" at bounding box center [1169, 343] width 91 height 12
click at [1206, 40] on div "Residential [PERSON_NAME]" at bounding box center [1229, 30] width 145 height 25
drag, startPoint x: 1206, startPoint y: 41, endPoint x: 1227, endPoint y: 39, distance: 21.2
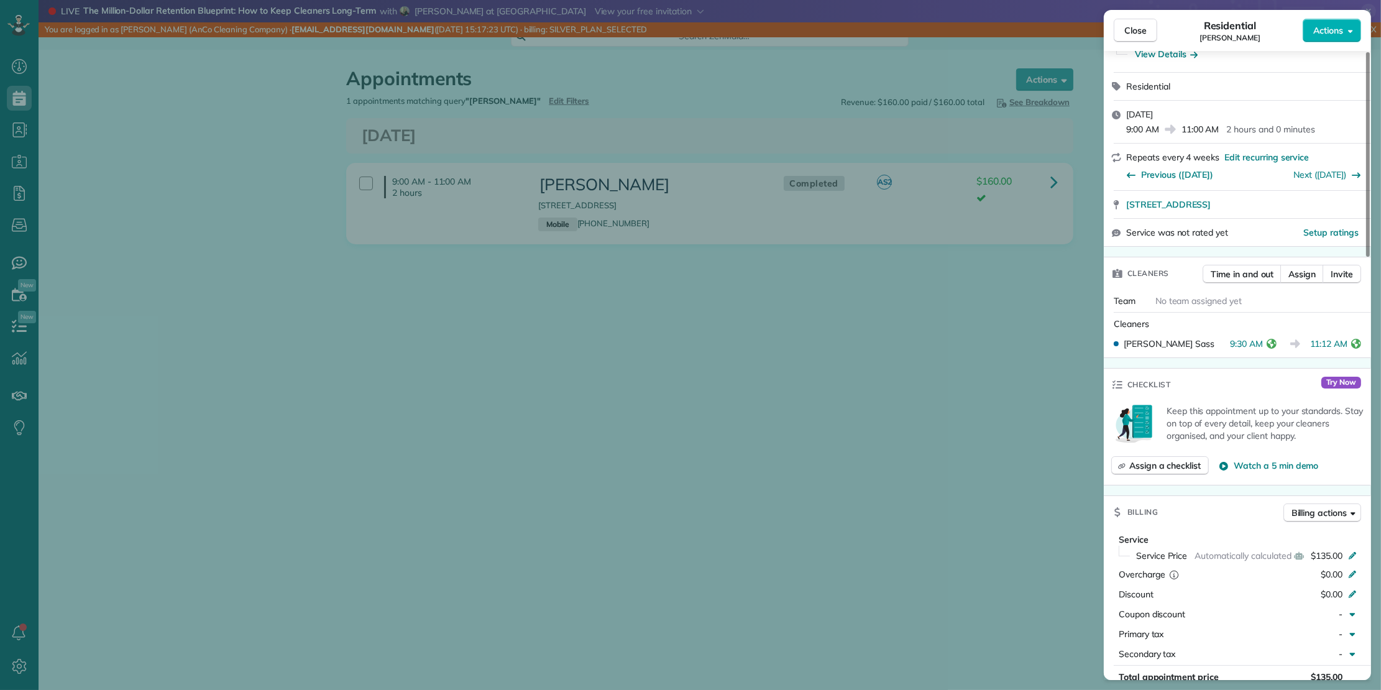
click at [1227, 39] on div "Residential [PERSON_NAME]" at bounding box center [1229, 30] width 145 height 25
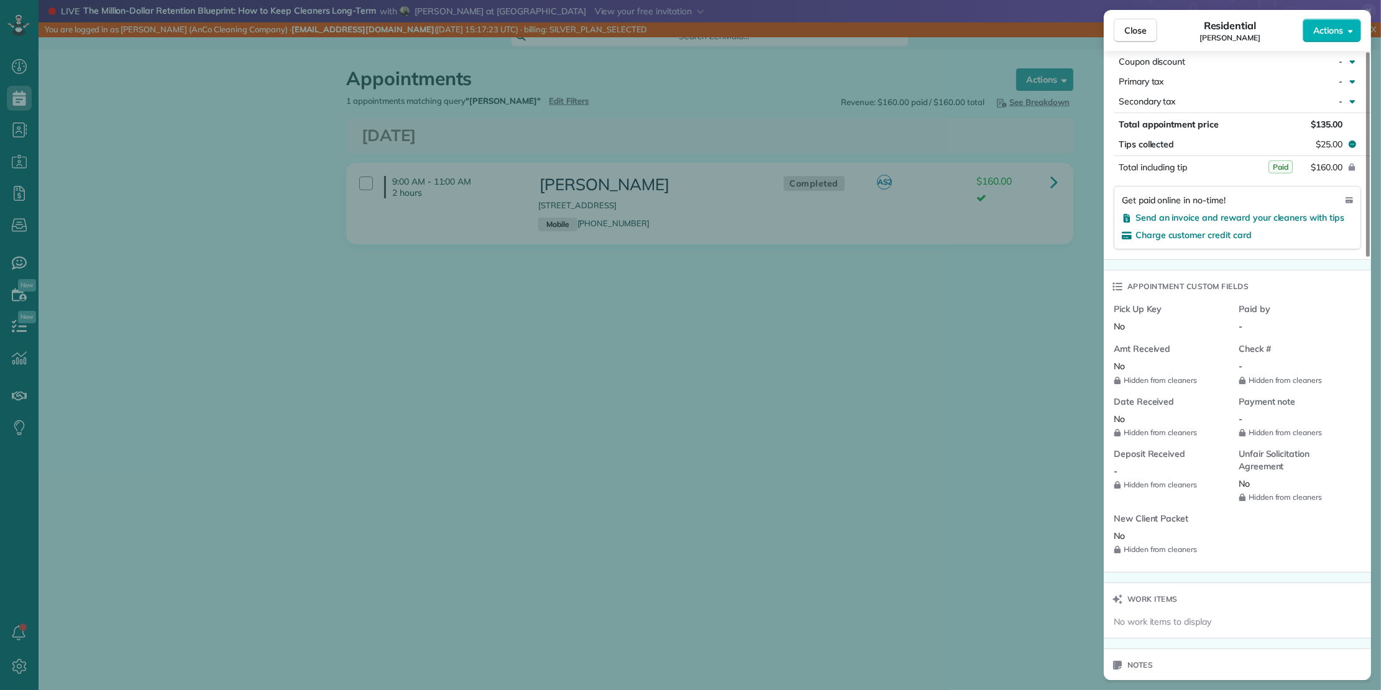
scroll to position [621, 0]
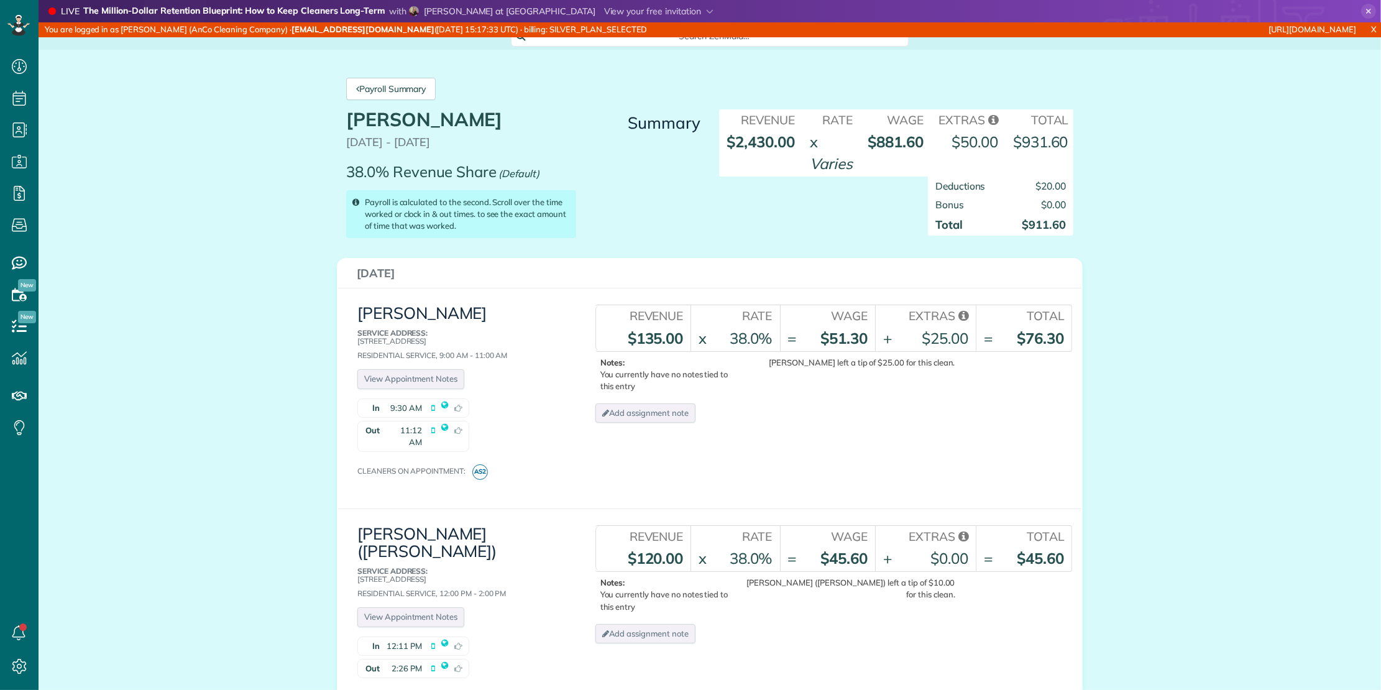
scroll to position [5, 5]
